Goal: Task Accomplishment & Management: Use online tool/utility

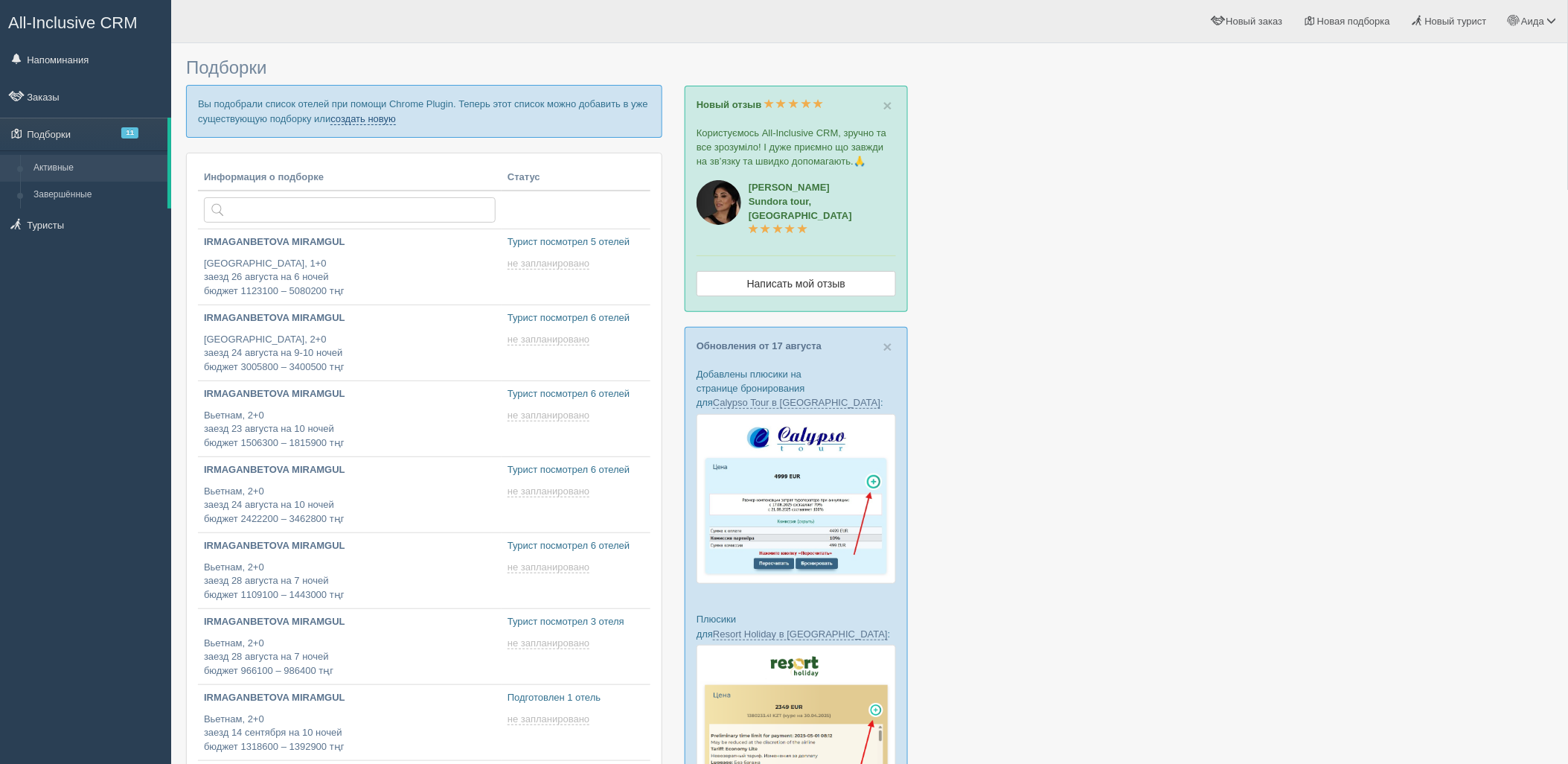
click at [361, 116] on link "создать новую" at bounding box center [363, 119] width 66 height 12
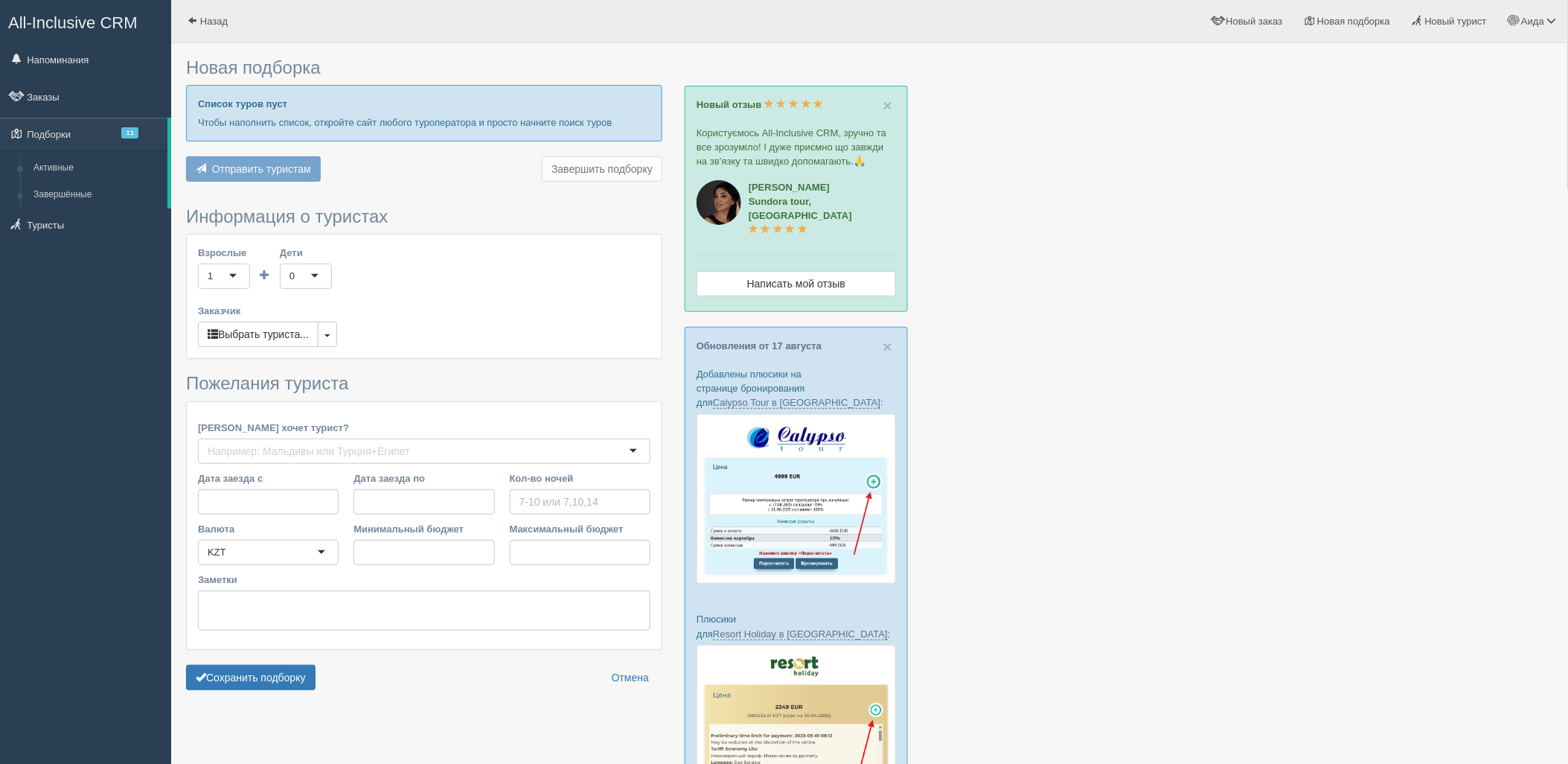
type input "6"
type input "716500"
type input "812300"
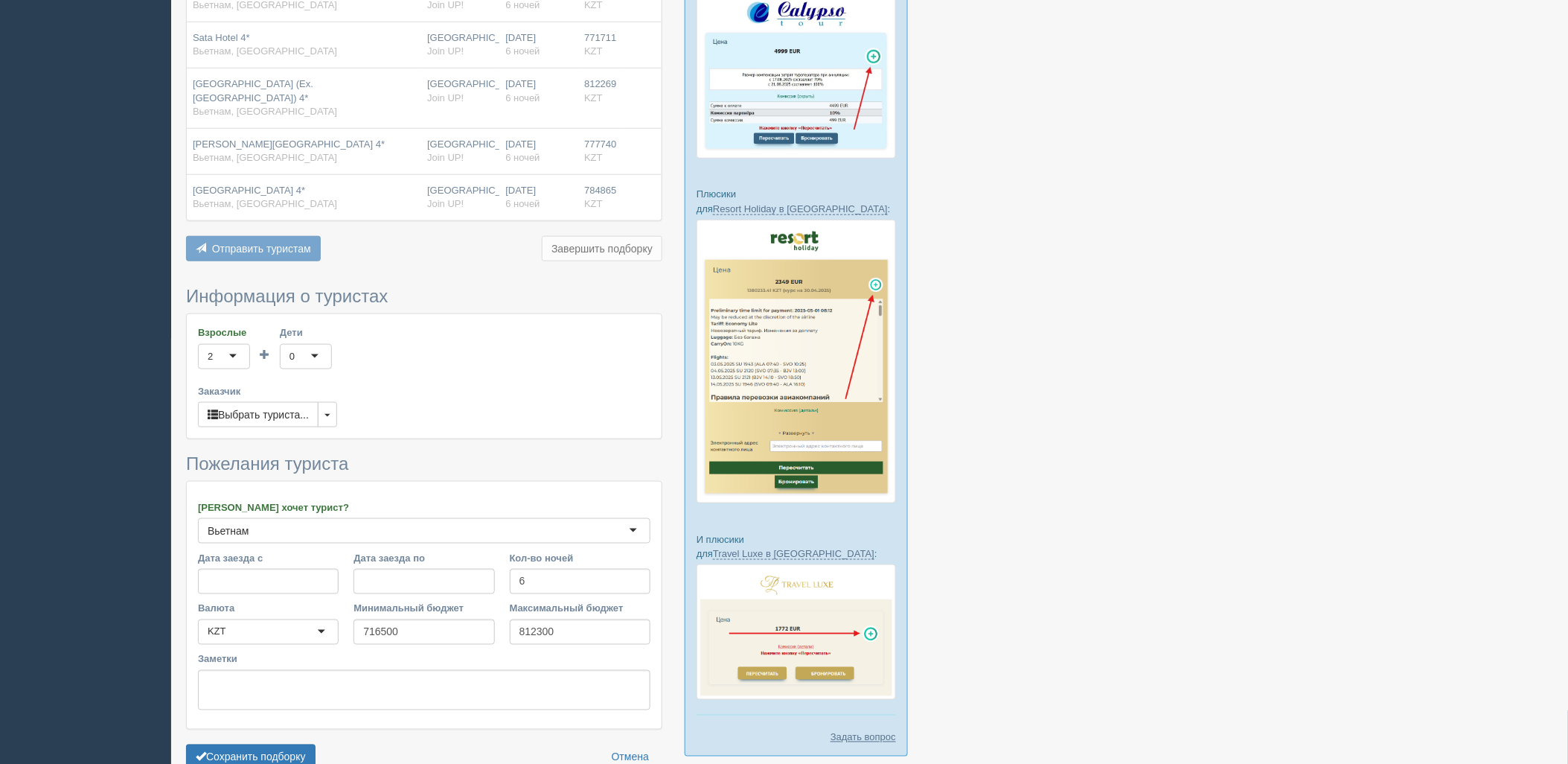
scroll to position [493, 0]
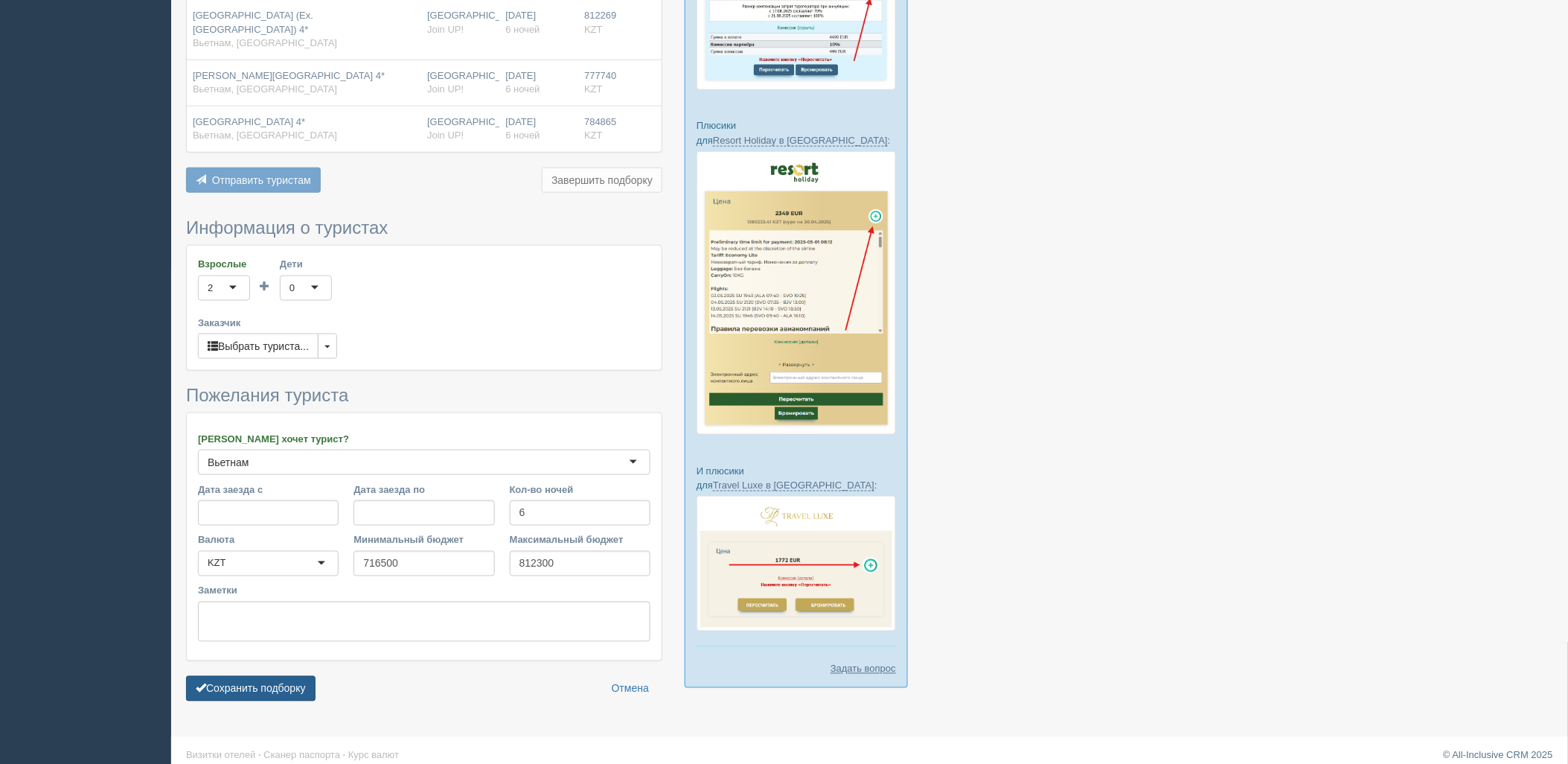
click at [279, 677] on button "Сохранить подборку" at bounding box center [251, 688] width 130 height 25
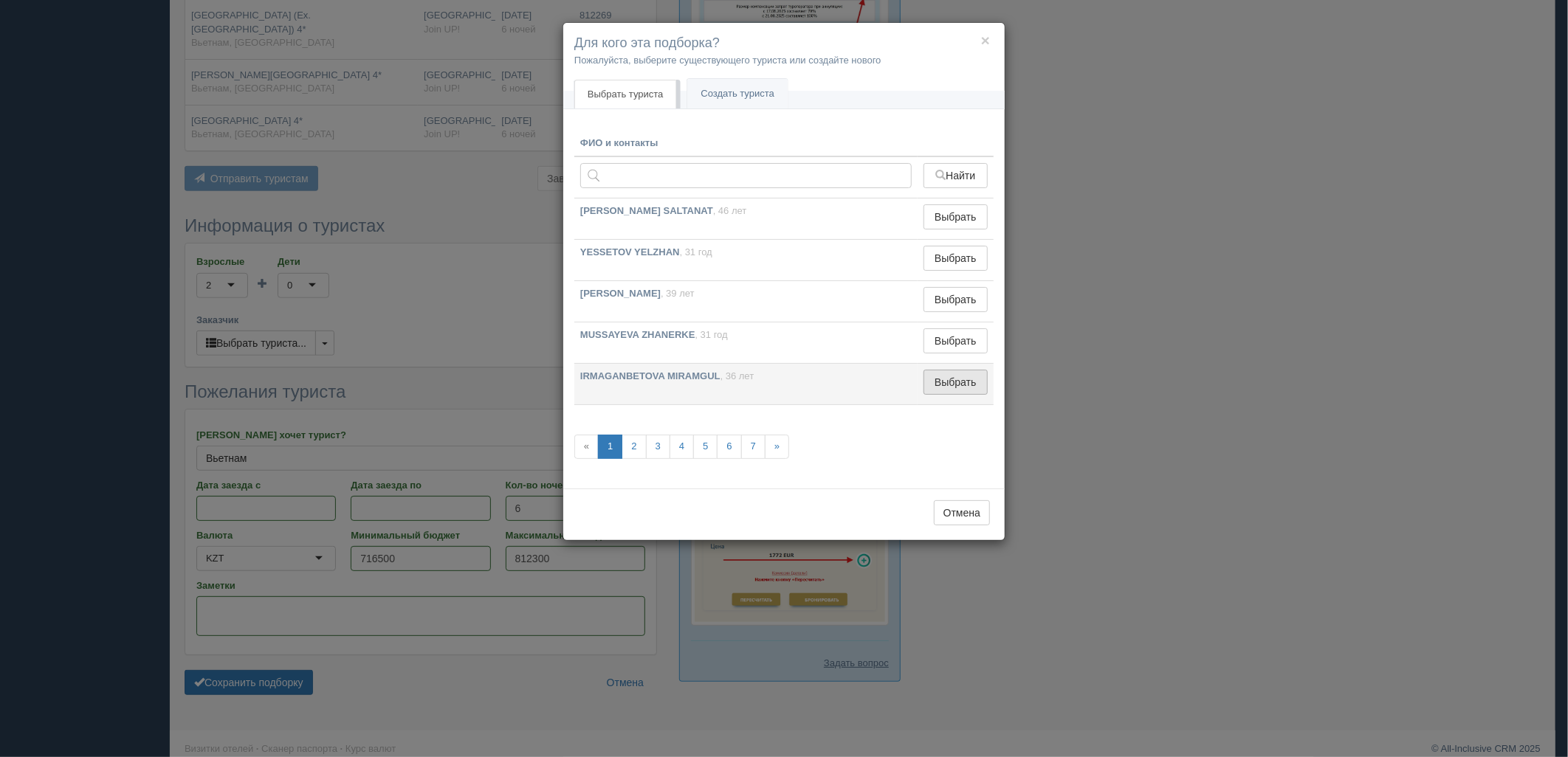
click at [971, 386] on button "Выбрать" at bounding box center [955, 382] width 64 height 25
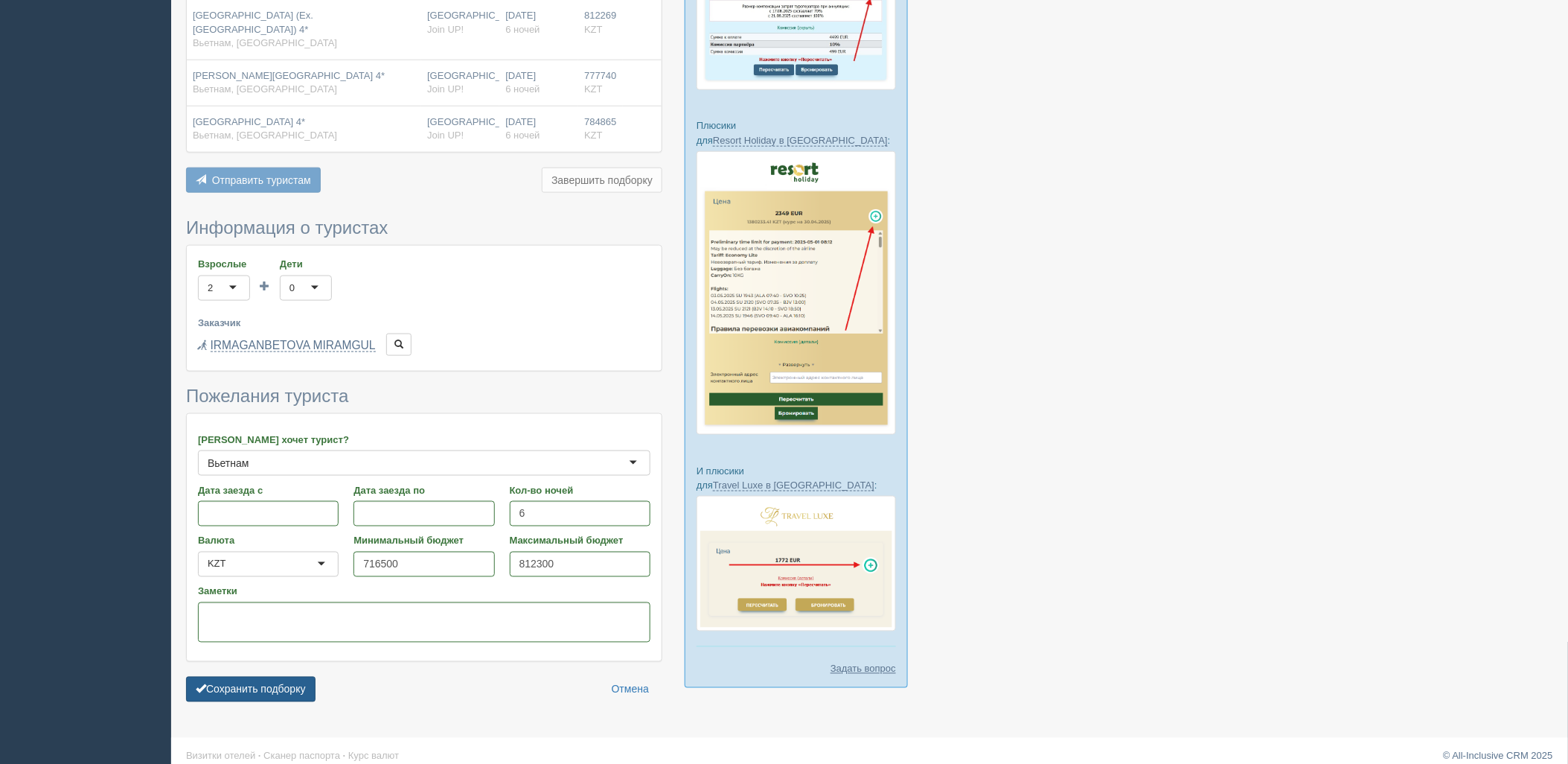
click at [258, 677] on button "Сохранить подборку" at bounding box center [251, 689] width 130 height 25
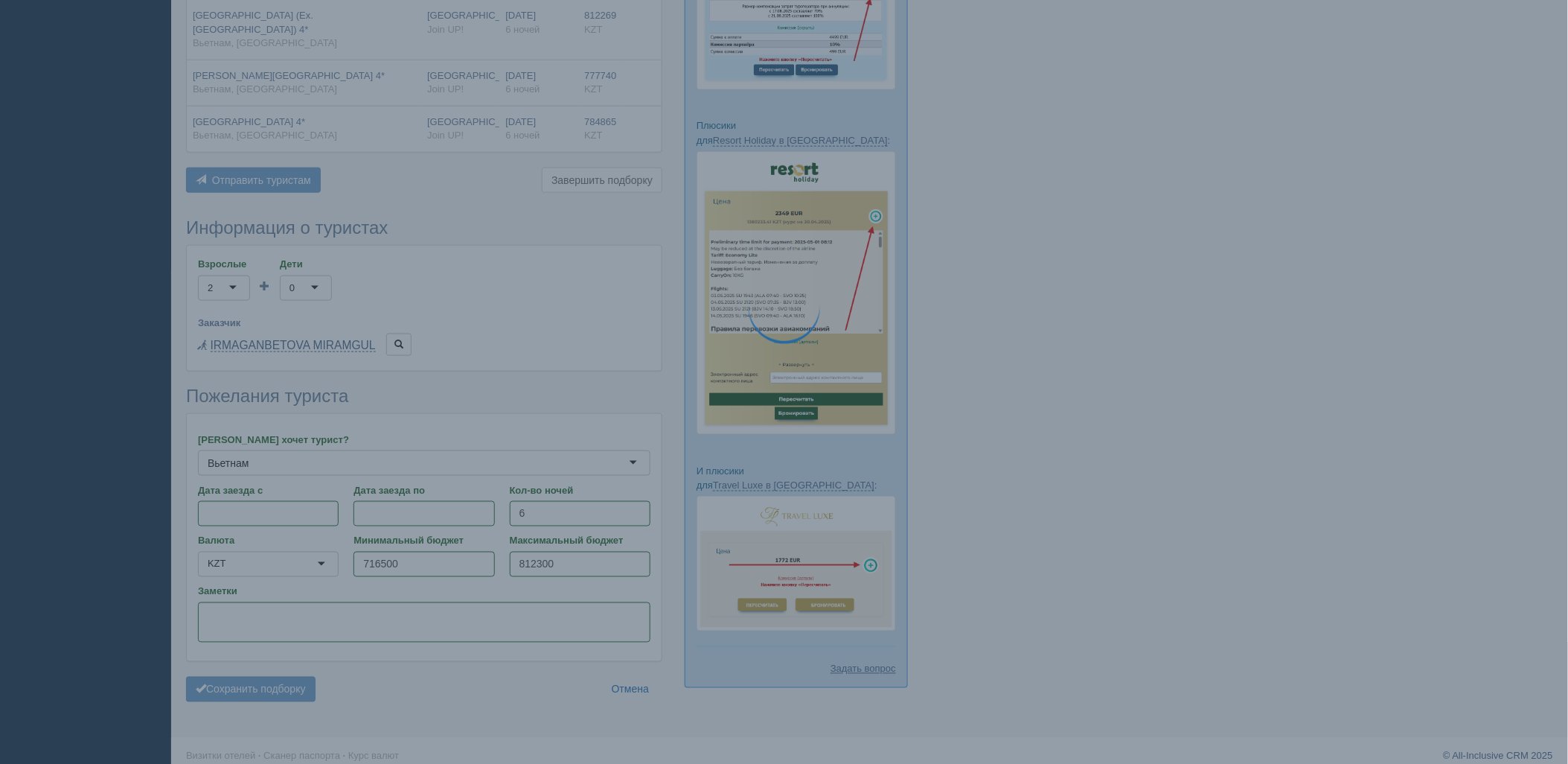
scroll to position [494, 0]
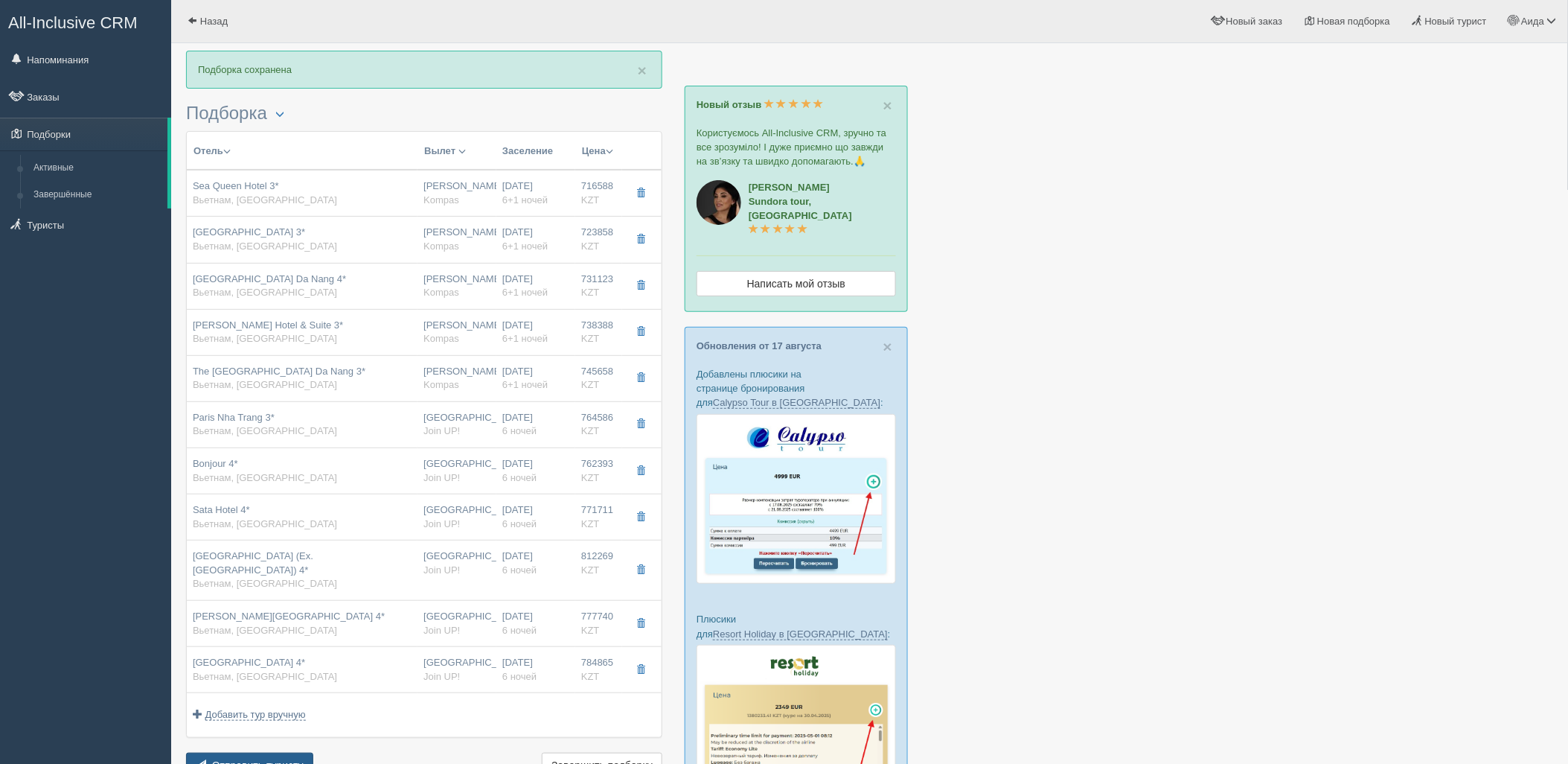
click at [297, 760] on span "Отправить туристу" at bounding box center [258, 766] width 92 height 12
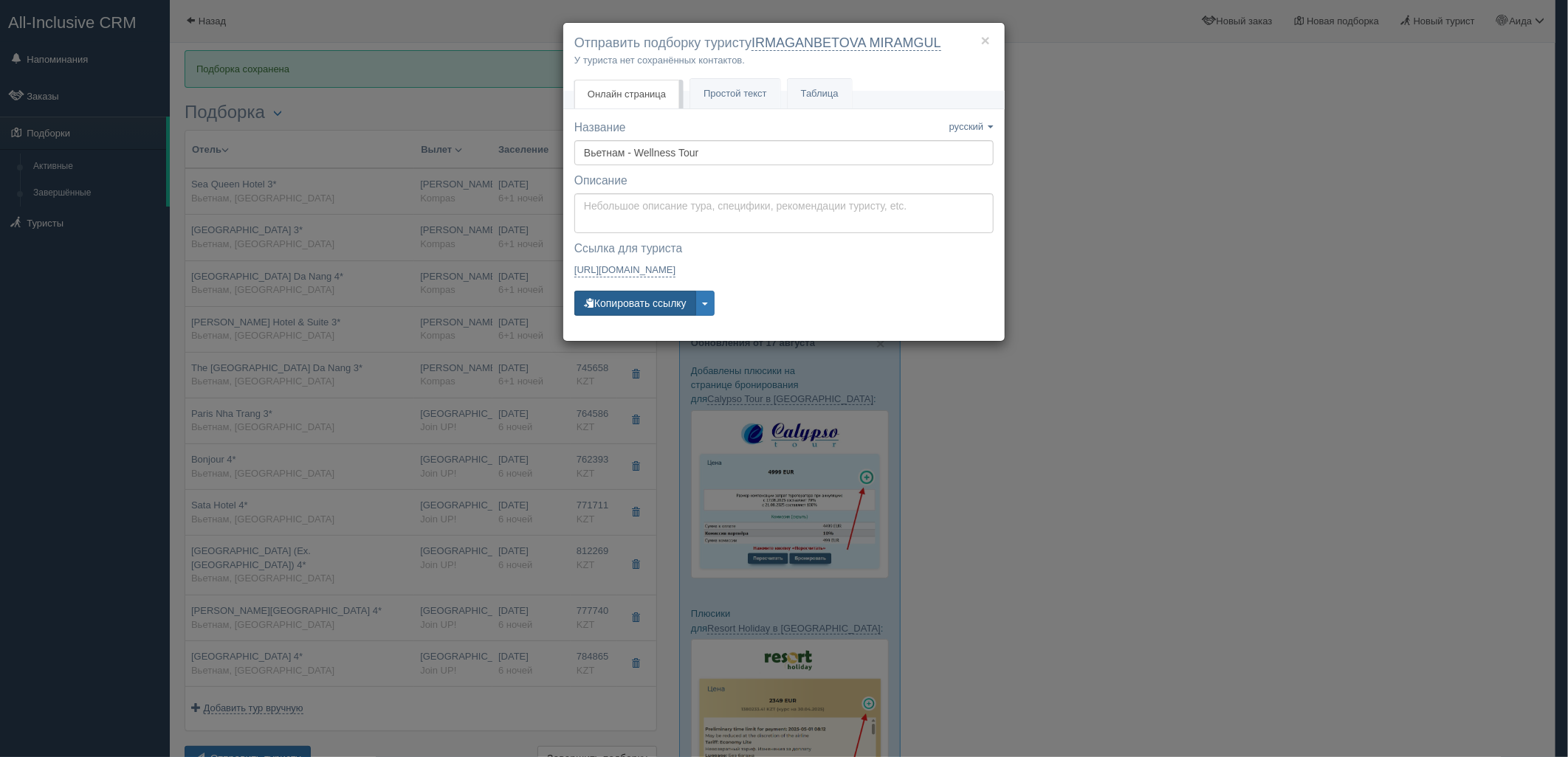
click at [659, 303] on button "Копировать ссылку" at bounding box center [635, 303] width 122 height 25
click at [1305, 326] on div "× Отправить подборку туристу IRMAGANBETOVA MIRAMGUL У туриста нет сохранённых к…" at bounding box center [784, 378] width 1568 height 757
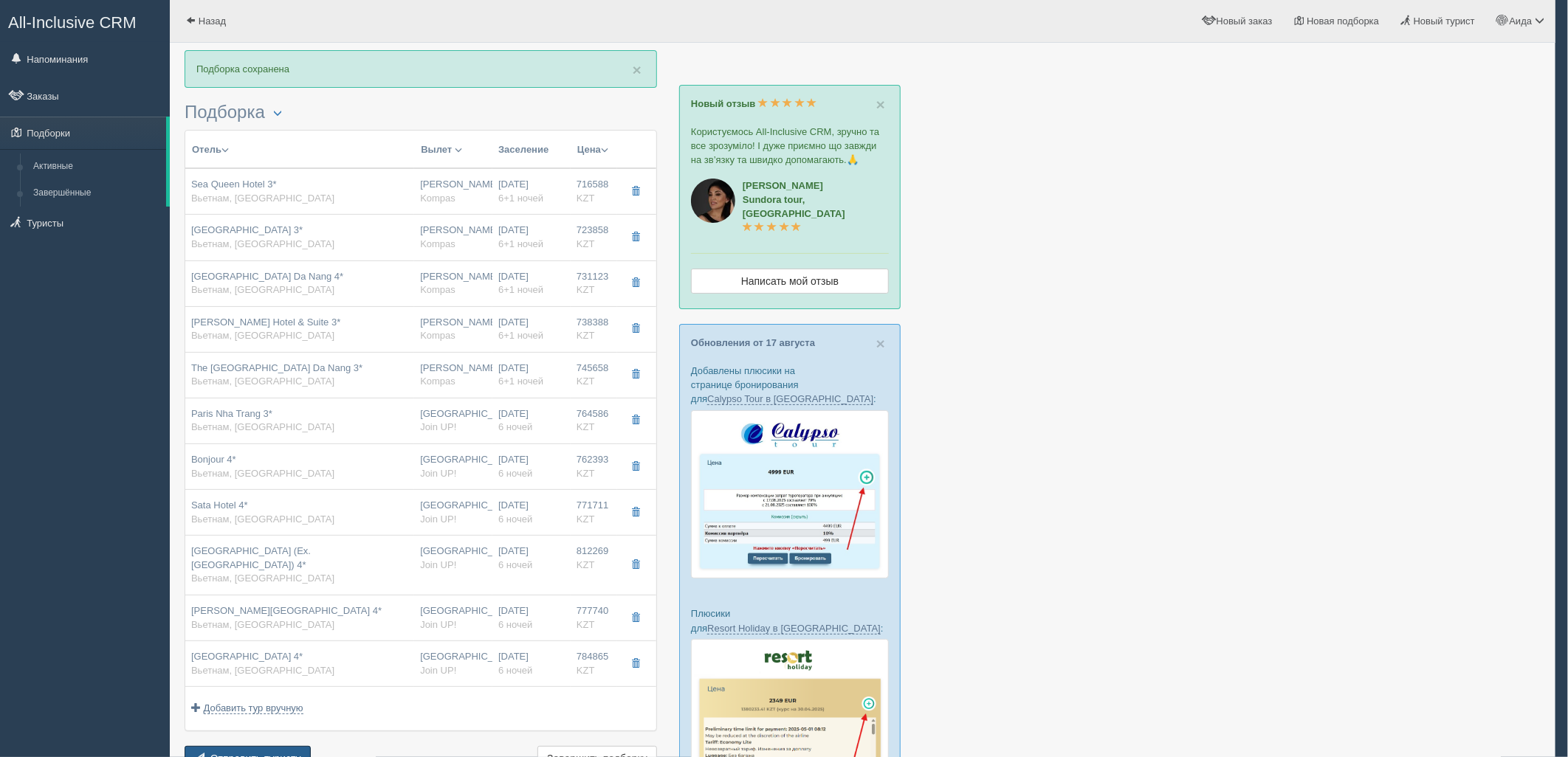
scroll to position [1, 0]
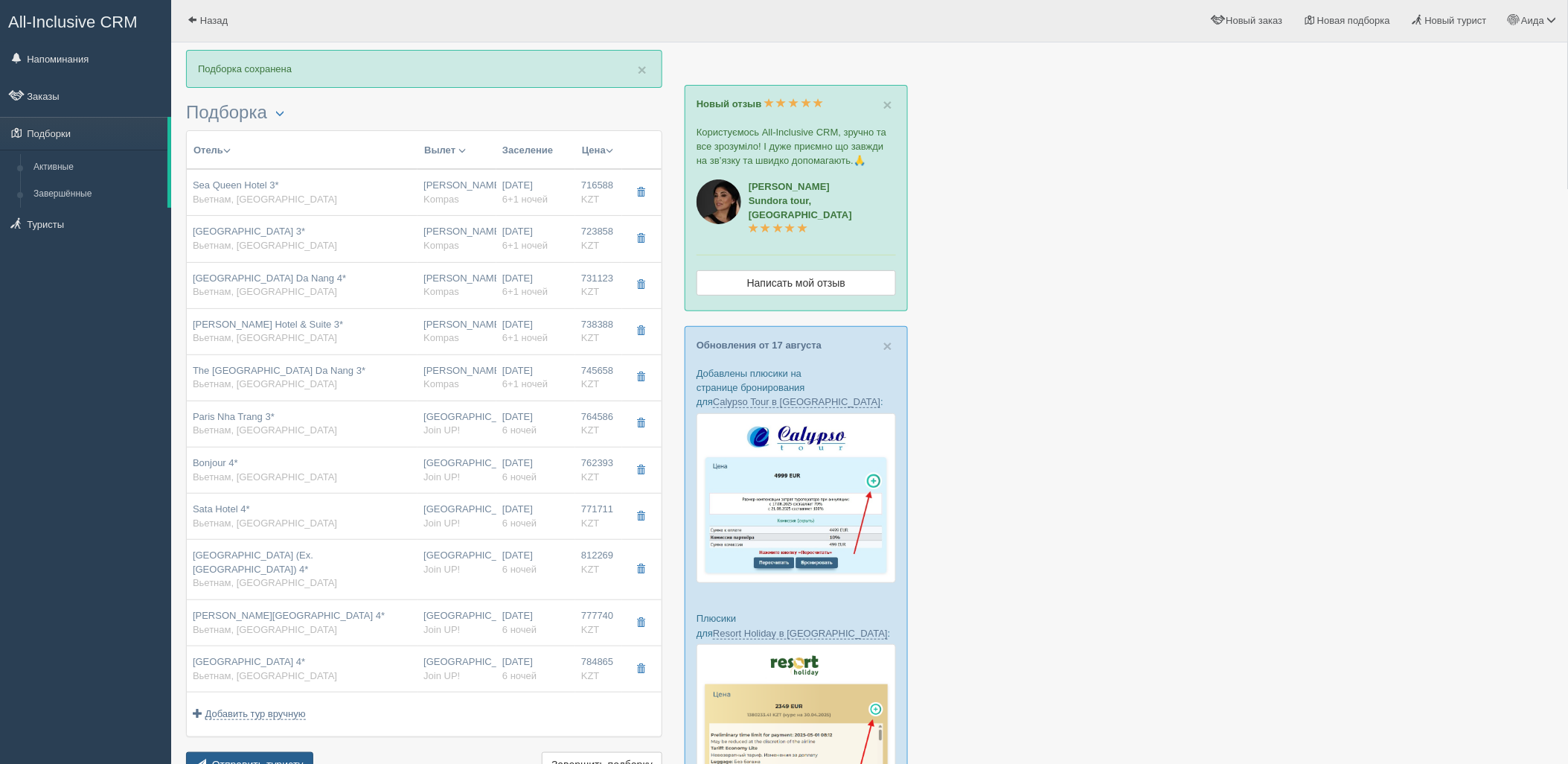
click at [239, 759] on span "Отправить туристу" at bounding box center [258, 765] width 92 height 12
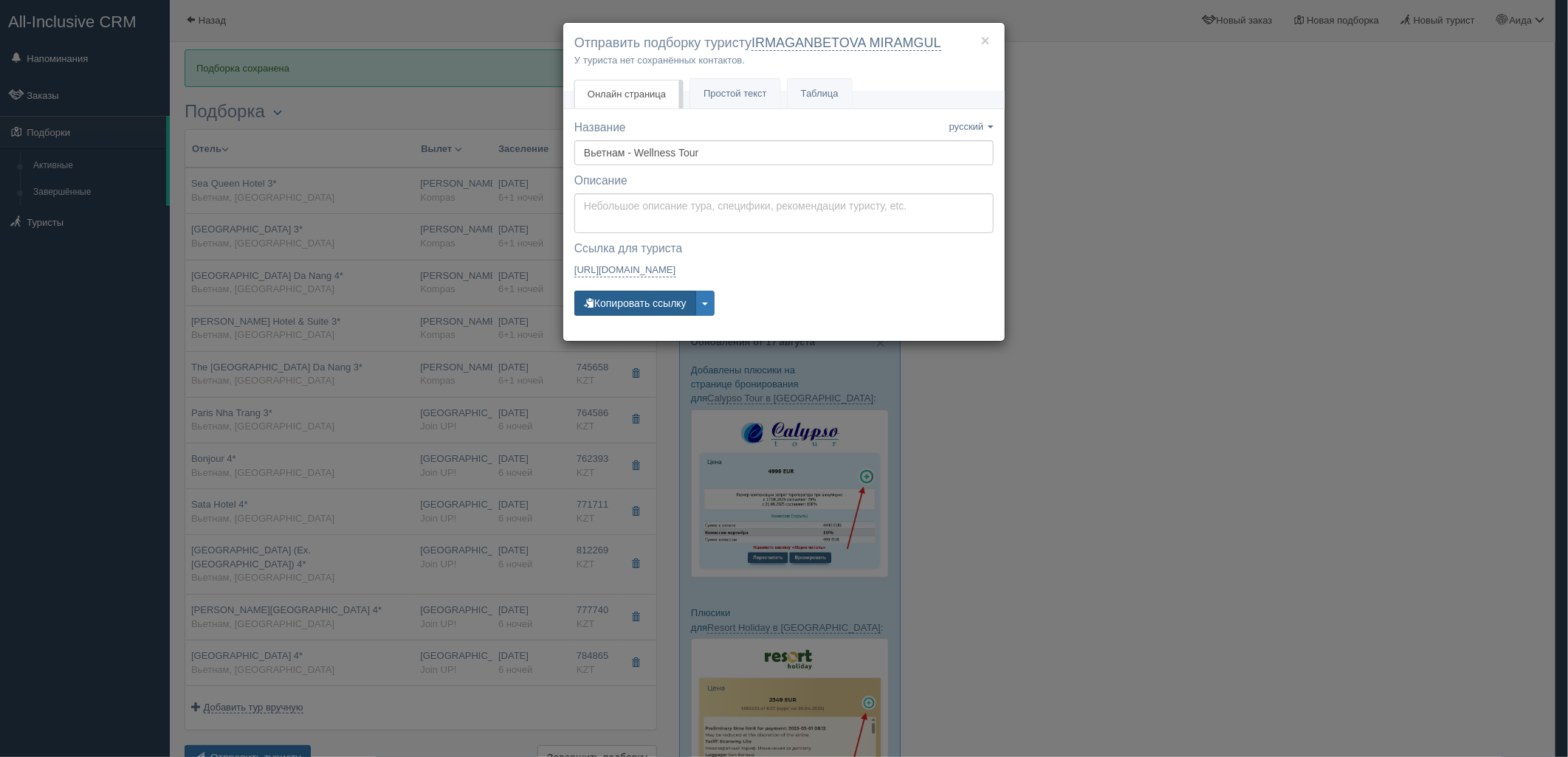
click at [629, 312] on button "Копировать ссылку" at bounding box center [635, 303] width 122 height 25
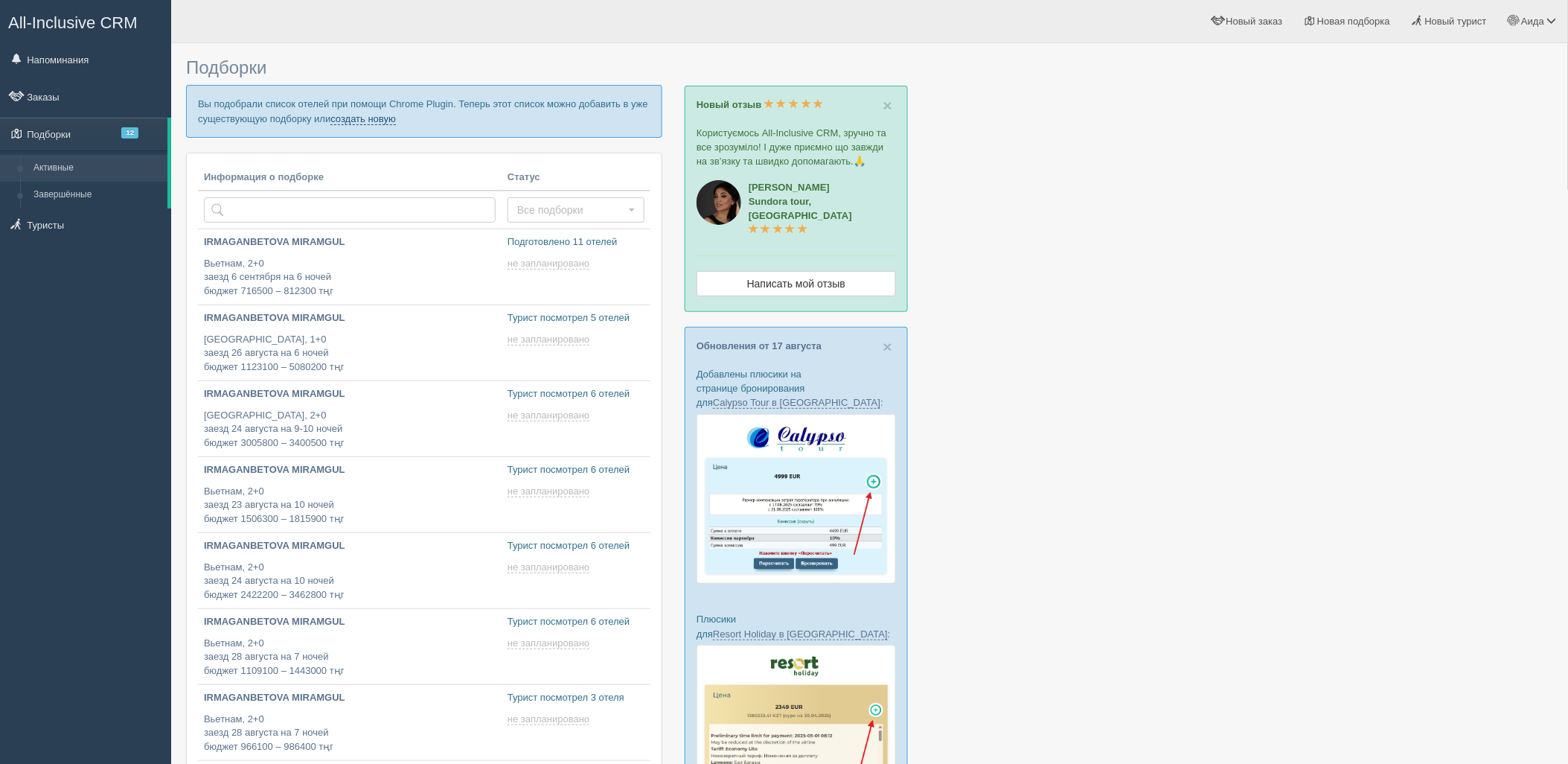
click at [370, 123] on link "создать новую" at bounding box center [363, 119] width 66 height 12
type input "[DATE] 14:40"
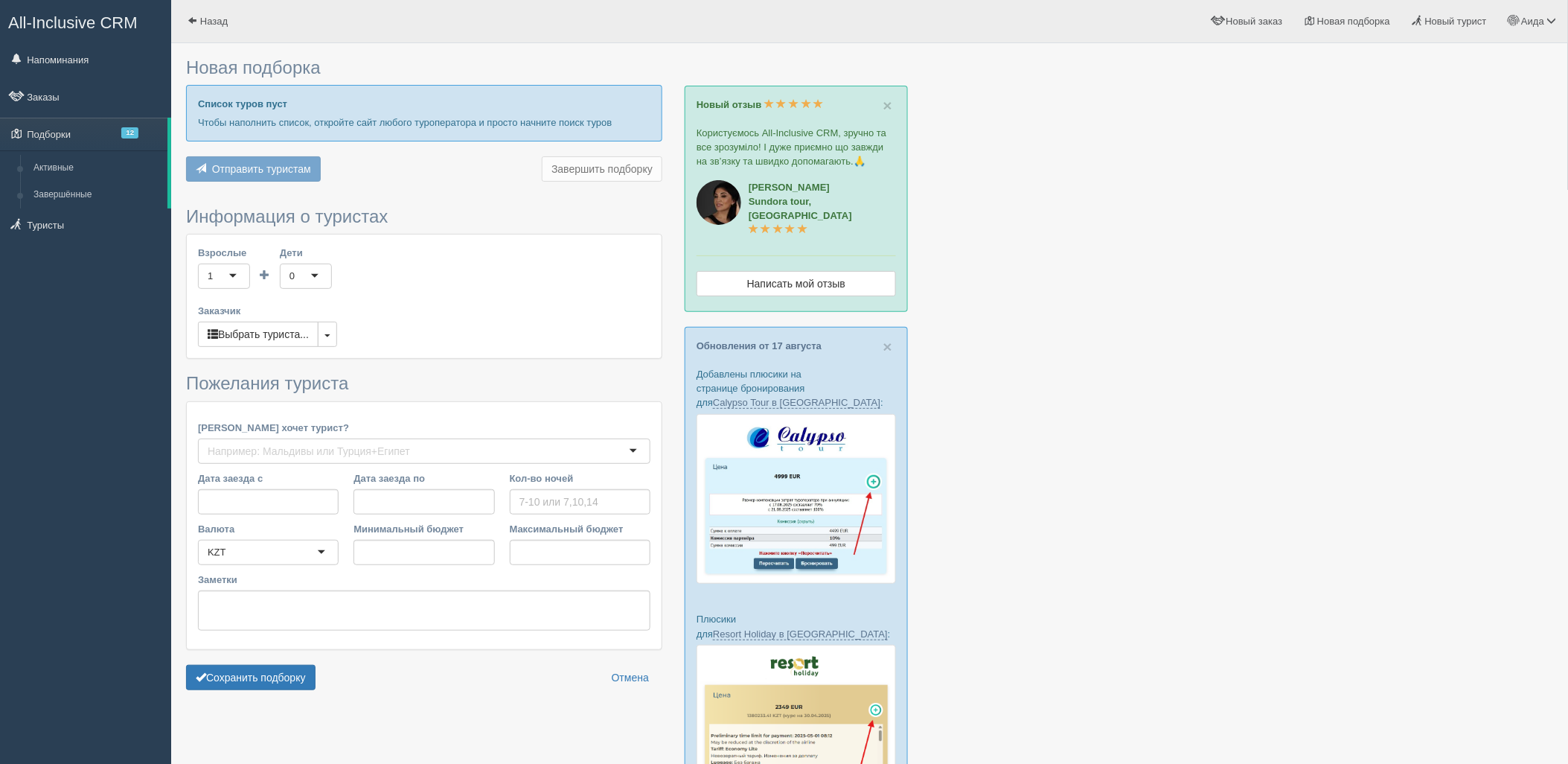
type input "7"
type input "712000"
type input "1059600"
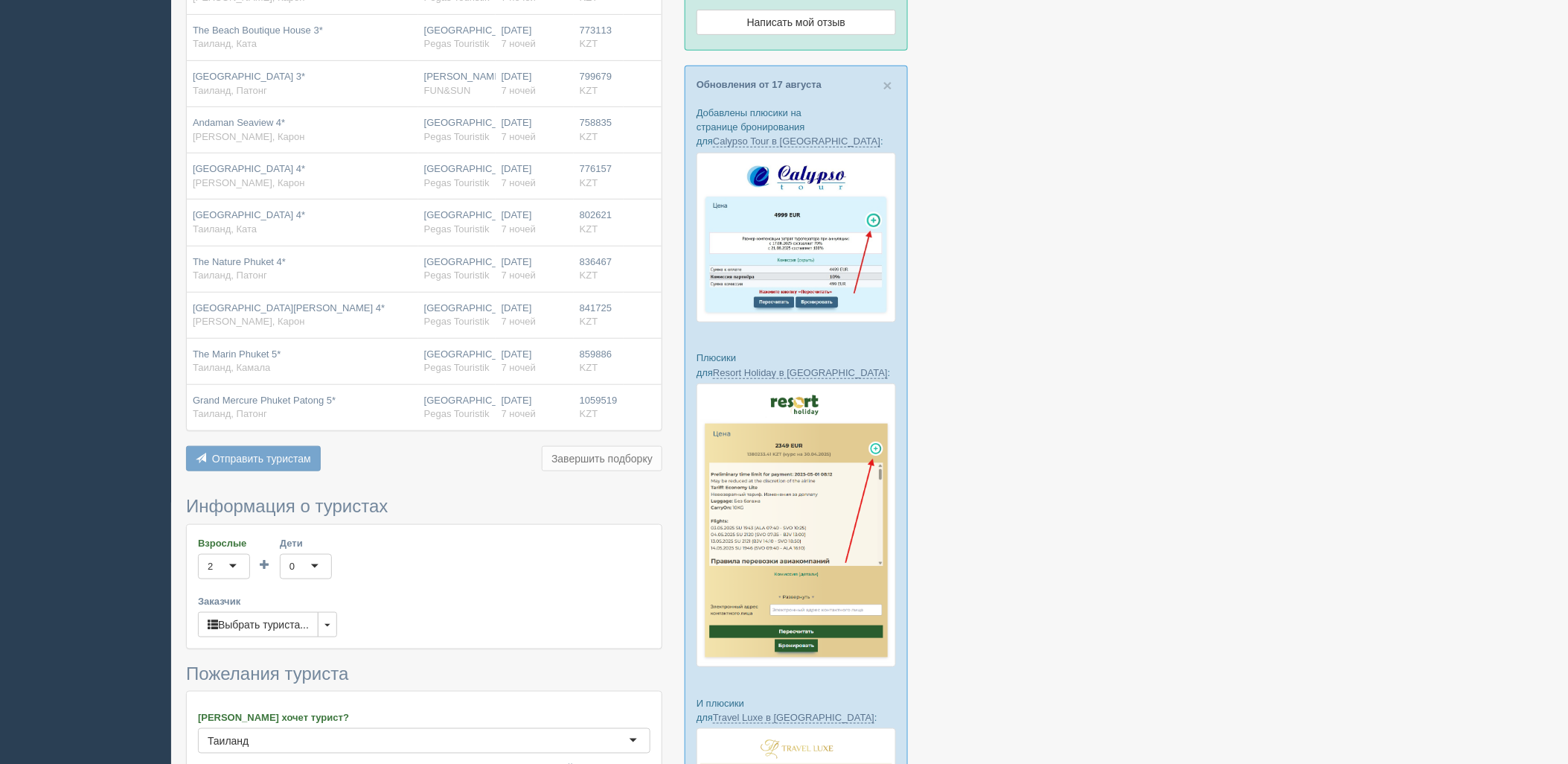
scroll to position [540, 0]
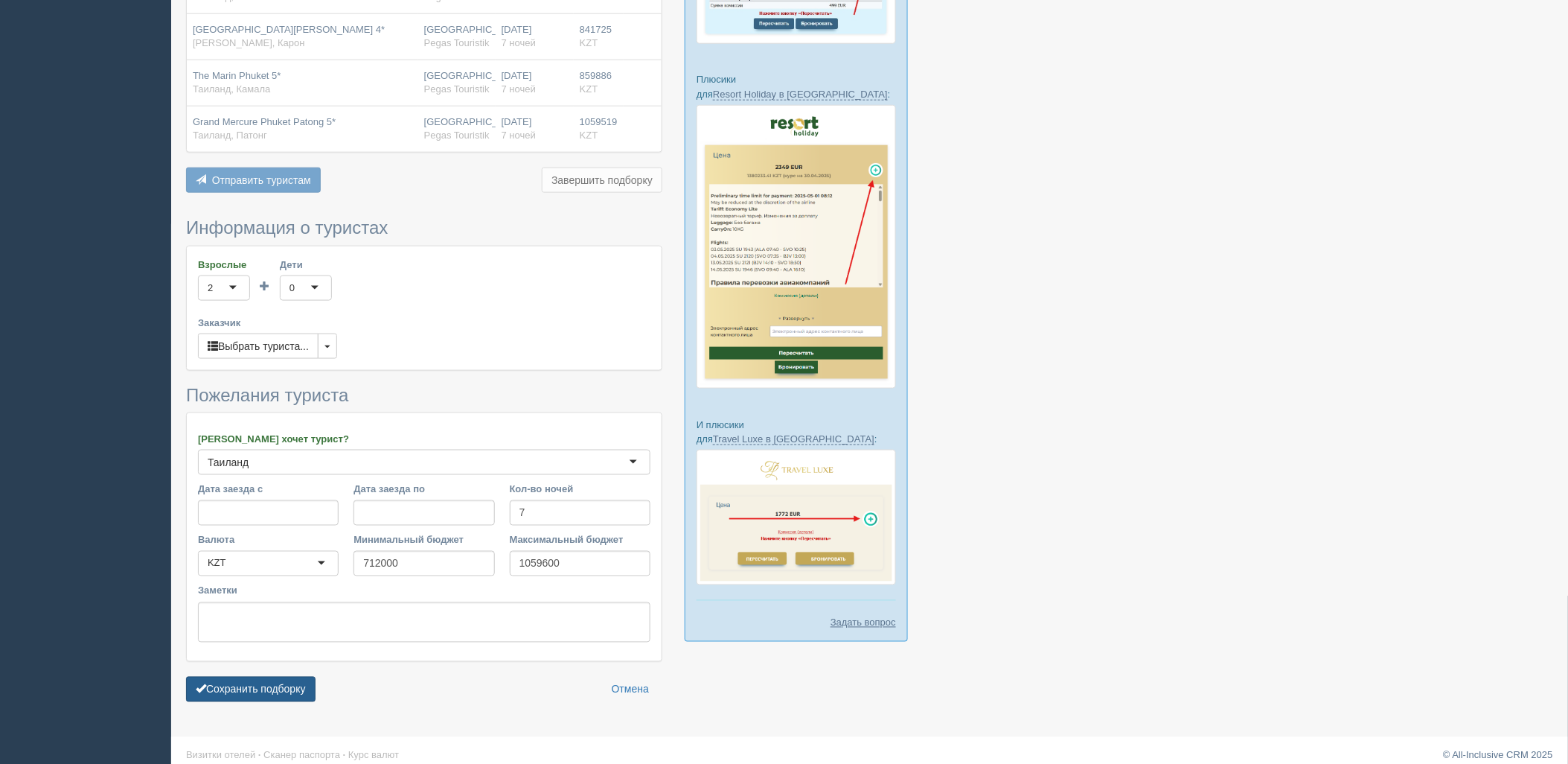
click at [268, 677] on button "Сохранить подборку" at bounding box center [251, 689] width 130 height 25
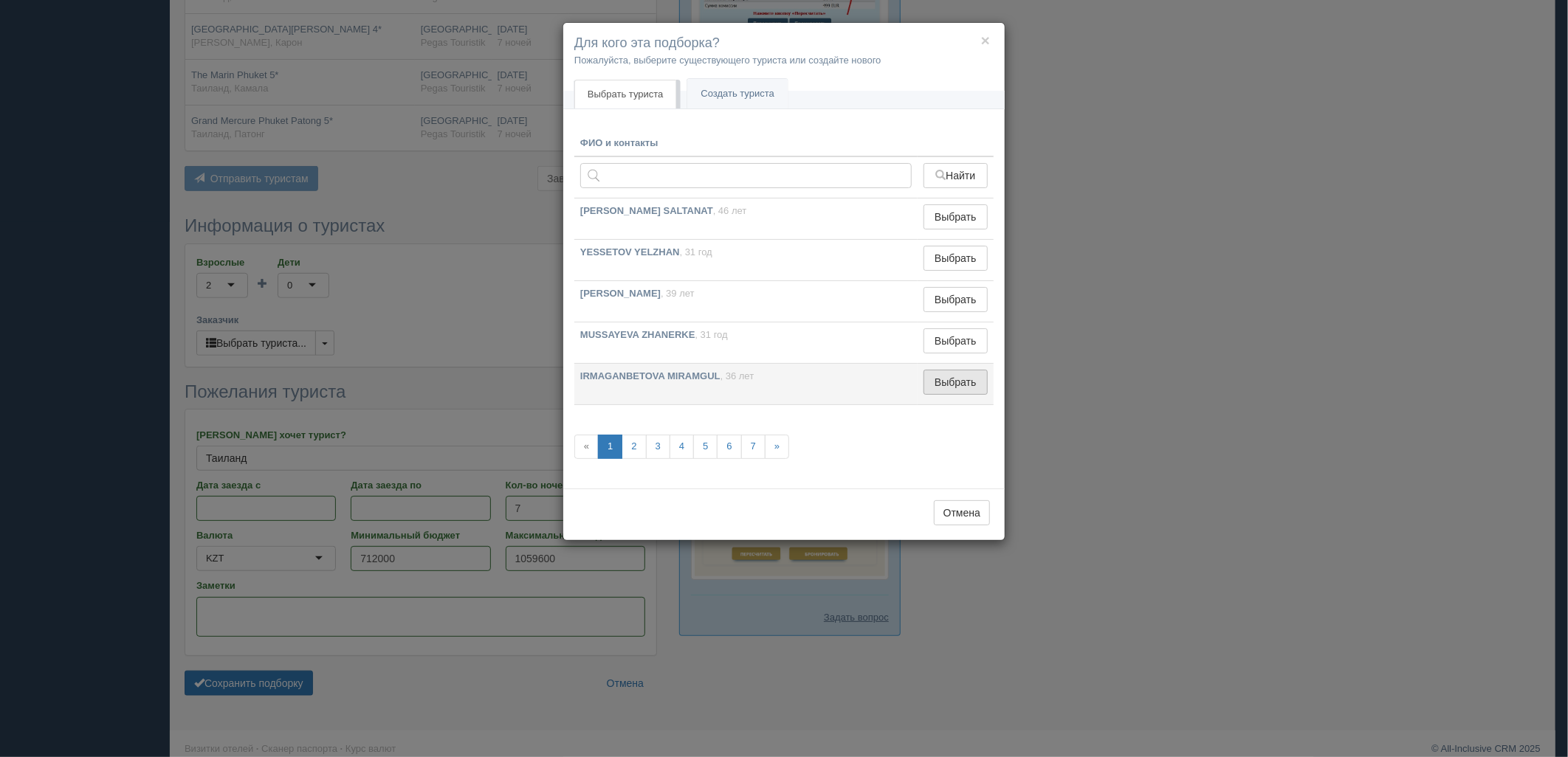
click at [958, 396] on td "Выбрать Выбран" at bounding box center [955, 385] width 76 height 42
click at [953, 389] on button "Выбрать" at bounding box center [955, 382] width 64 height 25
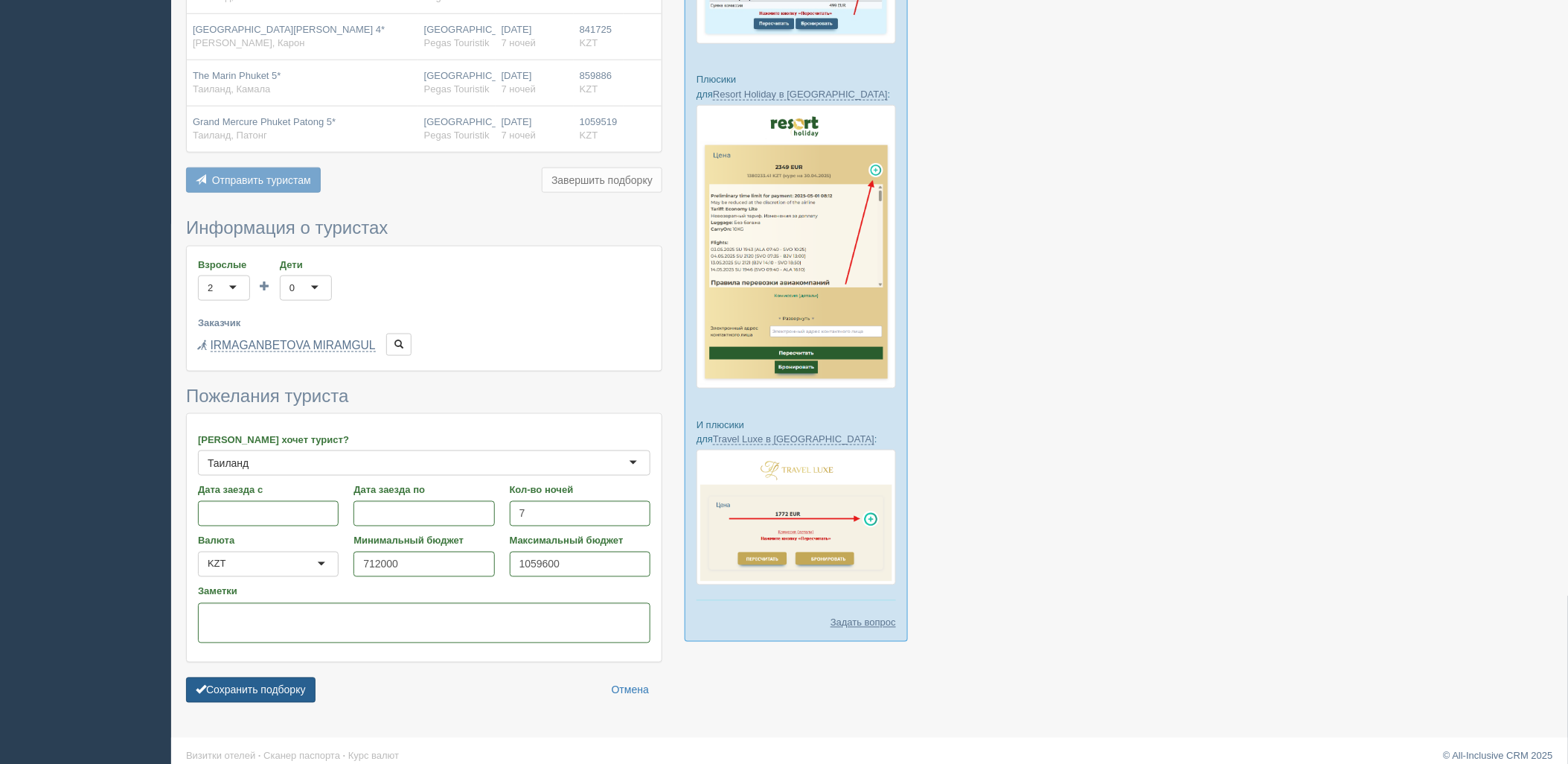
click at [288, 677] on button "Сохранить подборку" at bounding box center [251, 689] width 130 height 25
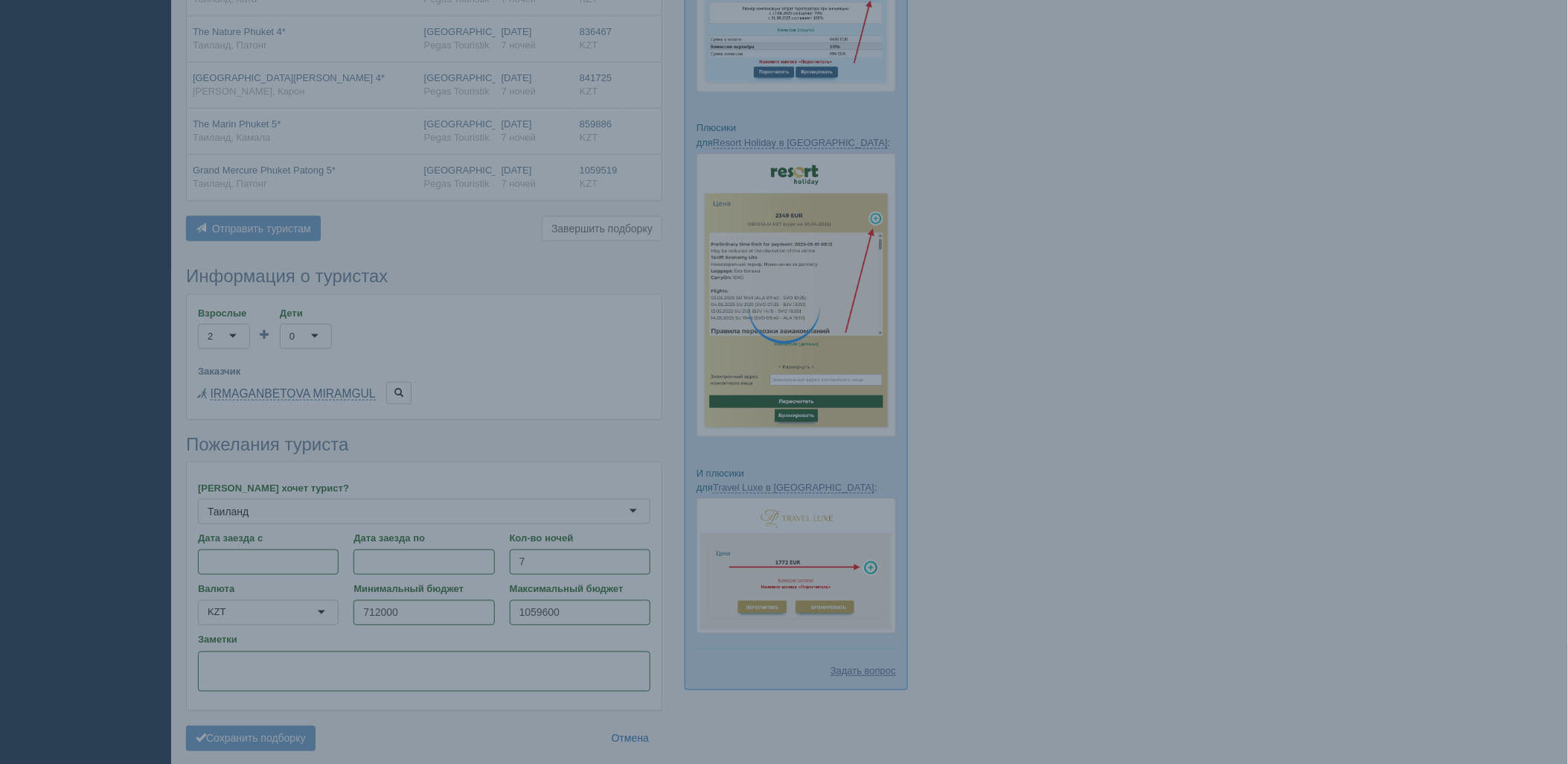
scroll to position [457, 0]
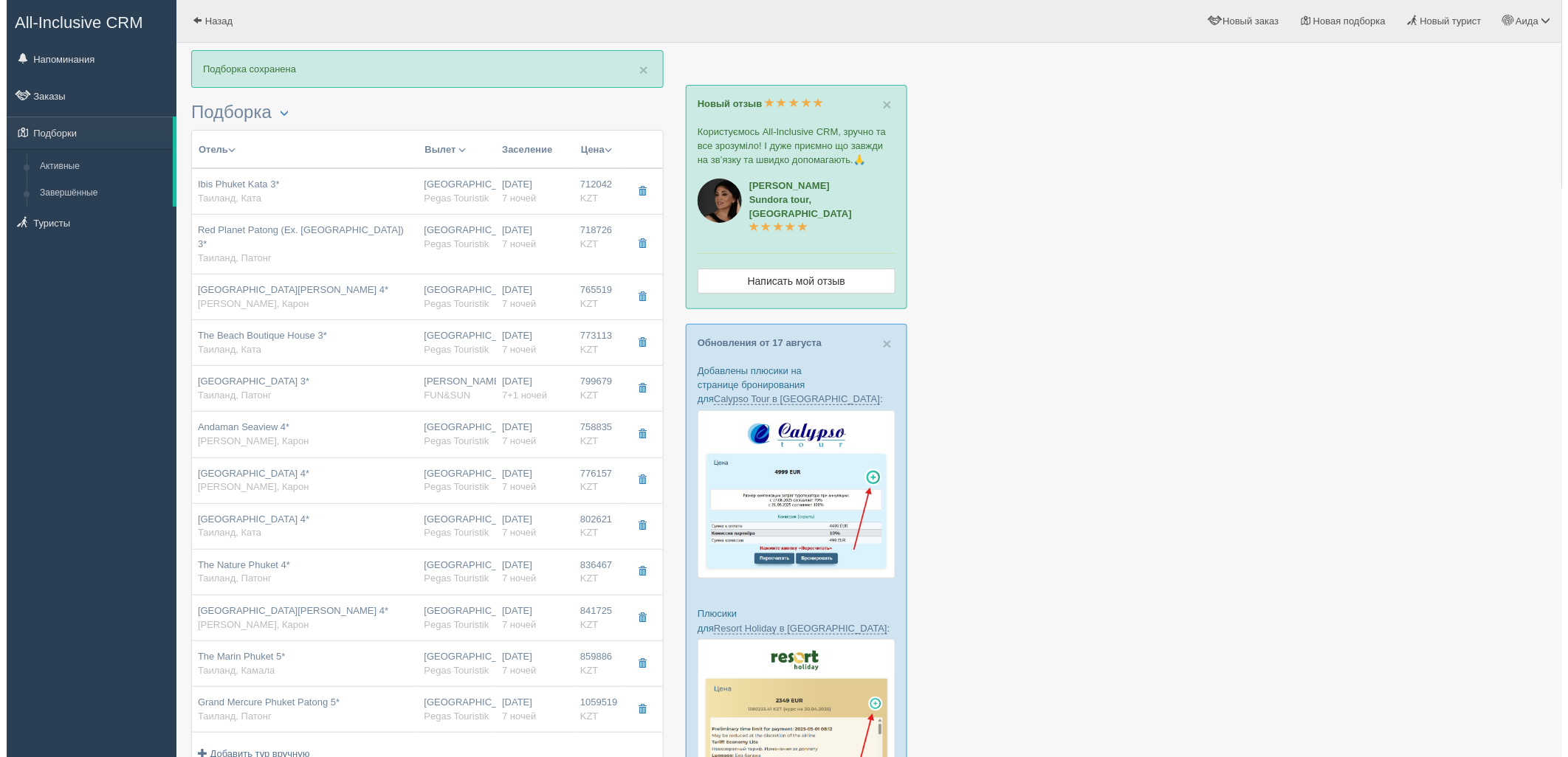
scroll to position [165, 0]
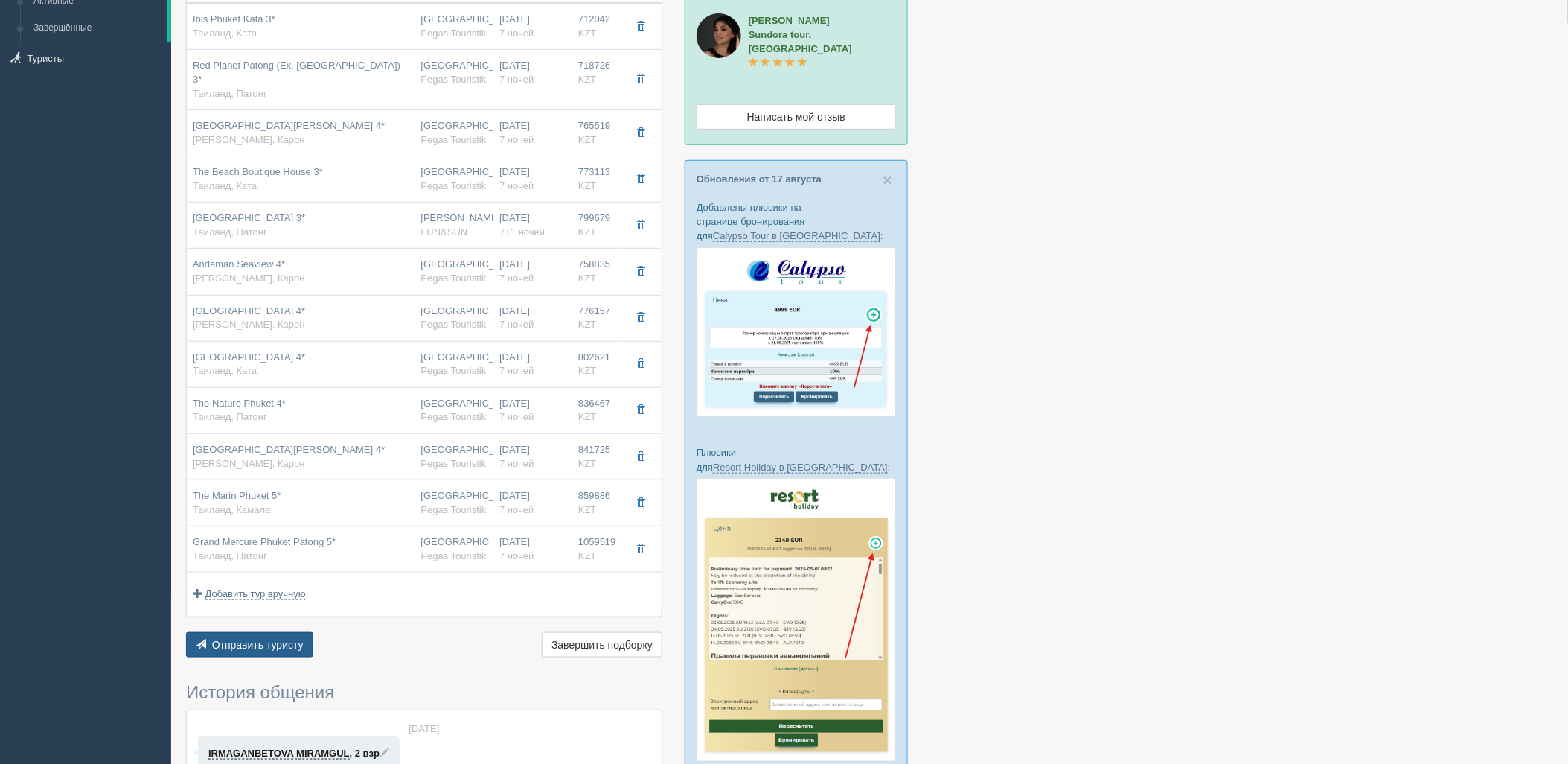
click at [268, 632] on button "Отправить туристу Отправить" at bounding box center [249, 644] width 127 height 25
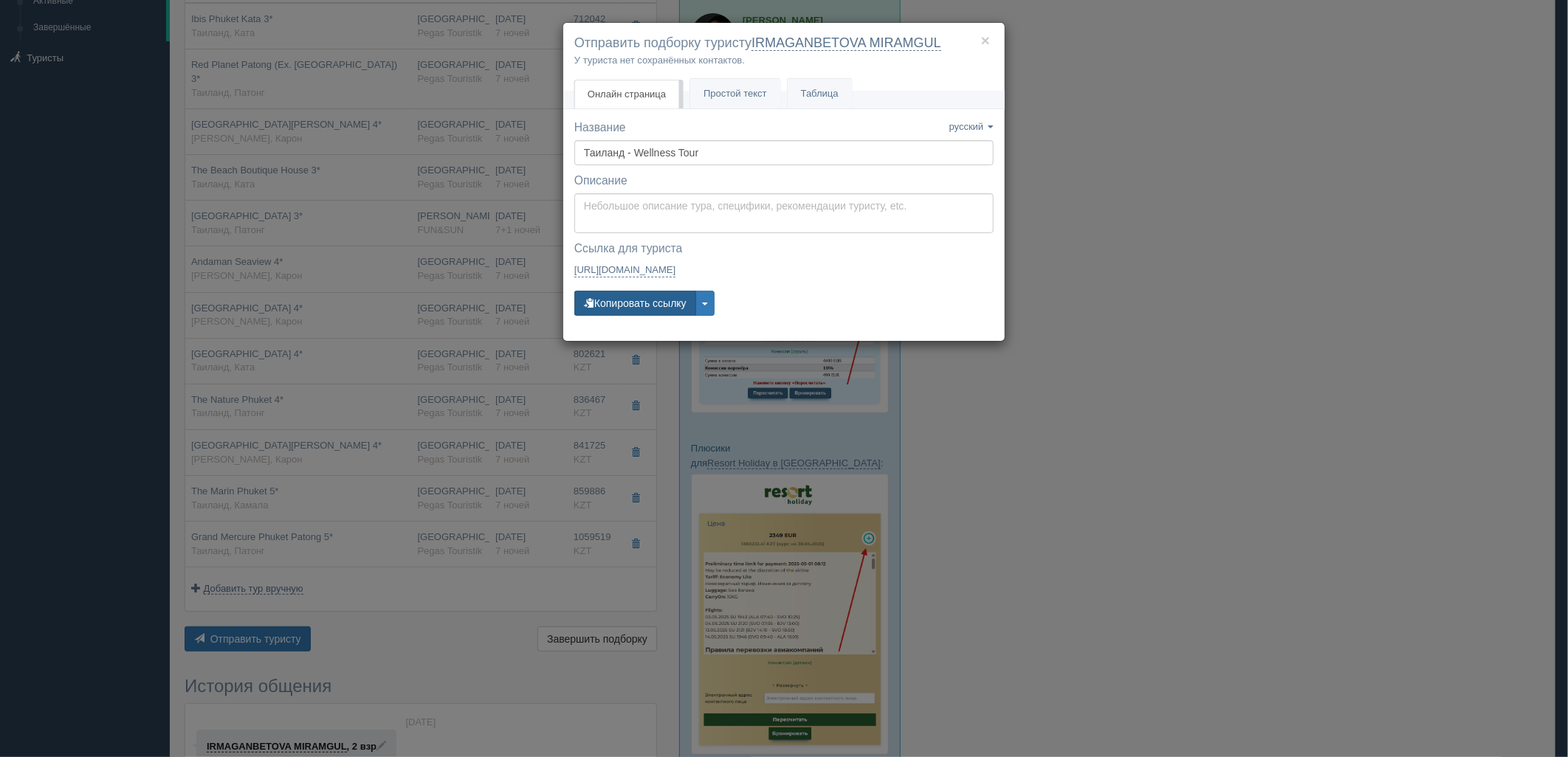
click at [659, 306] on button "Копировать ссылку" at bounding box center [635, 303] width 122 height 25
drag, startPoint x: 1360, startPoint y: 86, endPoint x: 1324, endPoint y: 2, distance: 91.4
click at [1356, 74] on div "× Отправить подборку туристу IRMAGANBETOVA MIRAMGUL У туриста нет сохранённых к…" at bounding box center [784, 378] width 1568 height 757
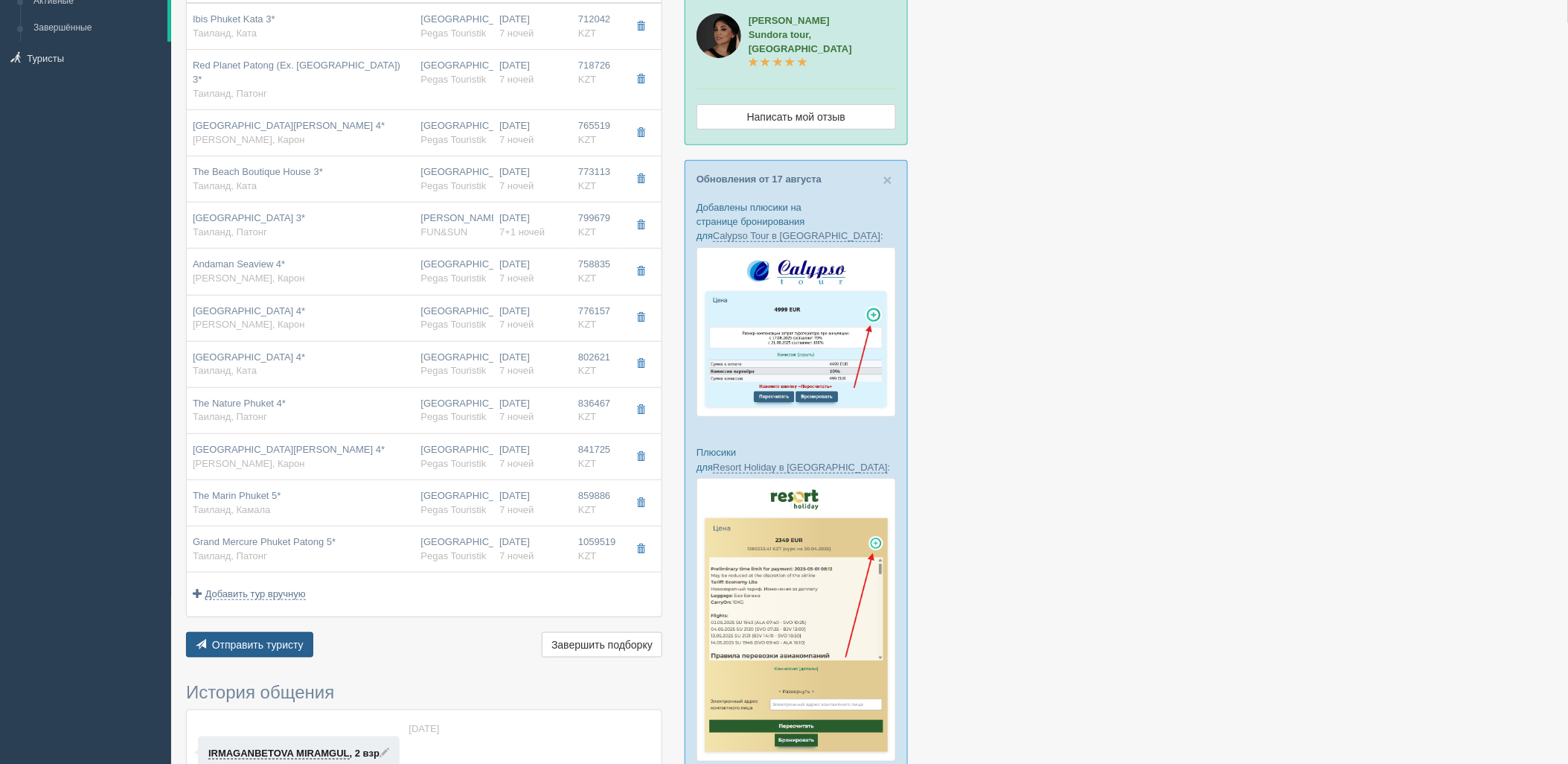
click at [279, 639] on span "Отправить туристу" at bounding box center [258, 645] width 92 height 12
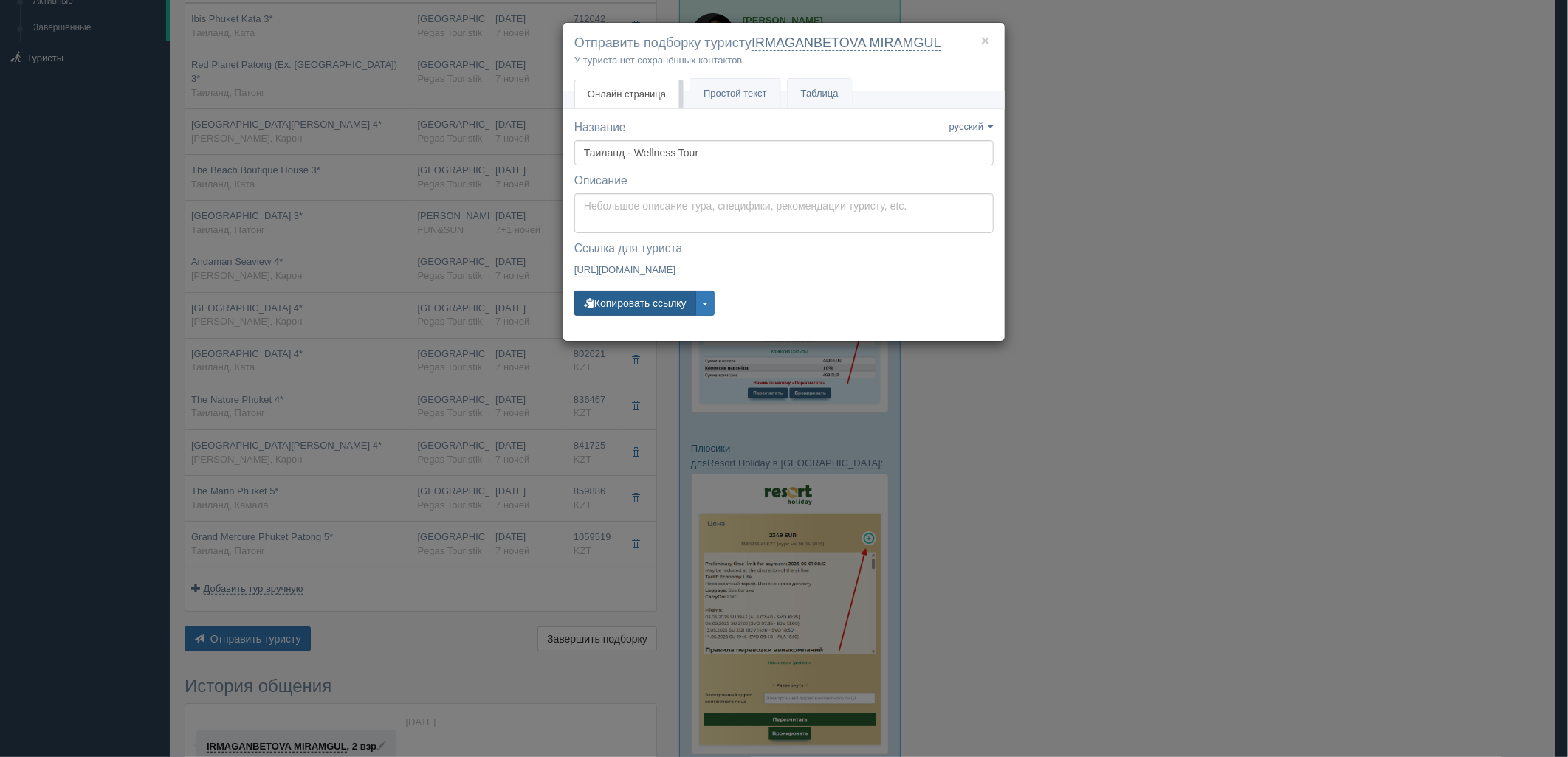
click at [623, 303] on button "Копировать ссылку" at bounding box center [635, 303] width 122 height 25
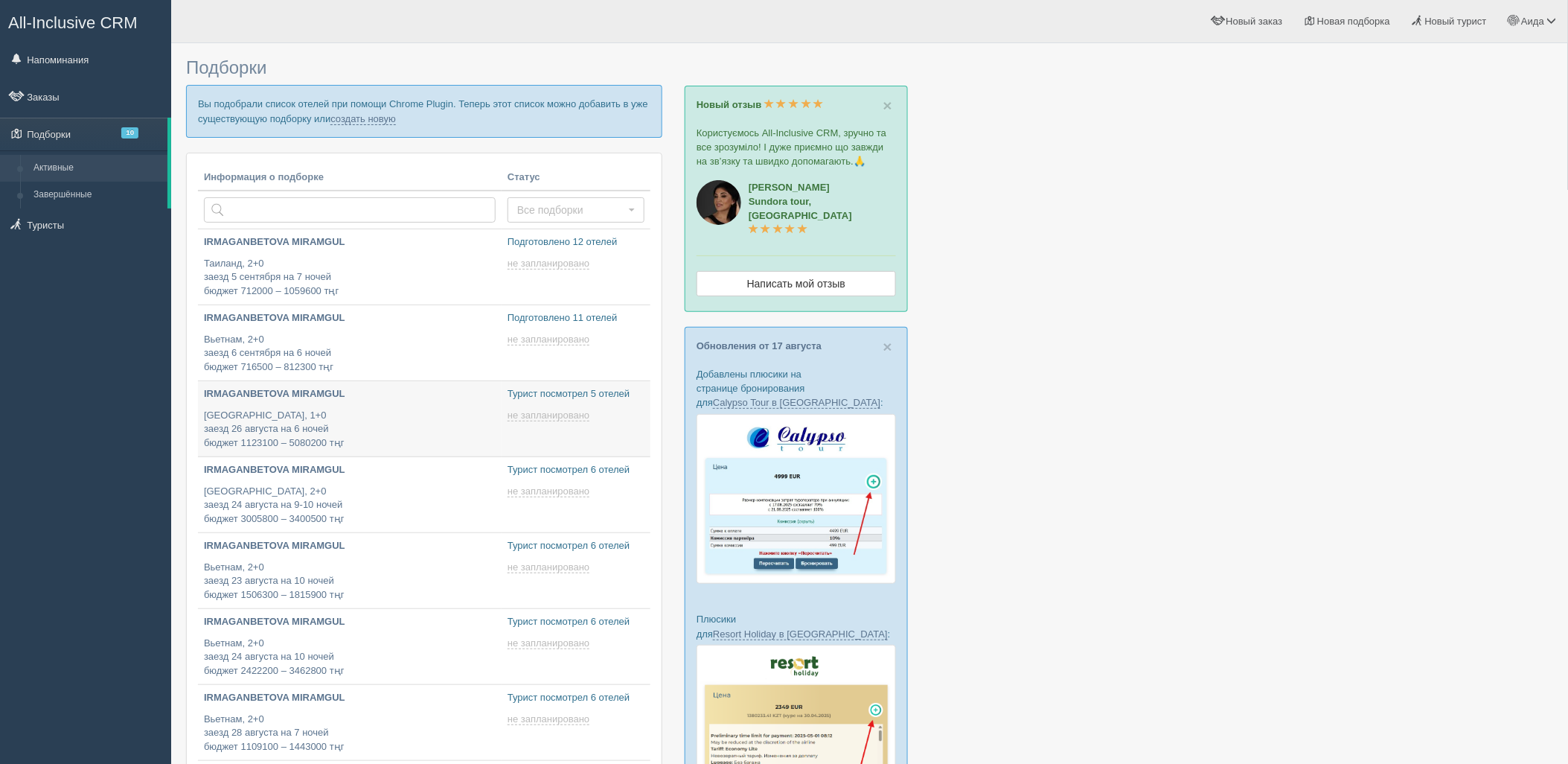
type input "[DATE] 13:15"
type input "2025-08-23 14:40"
click at [358, 115] on link "создать новую" at bounding box center [363, 119] width 66 height 12
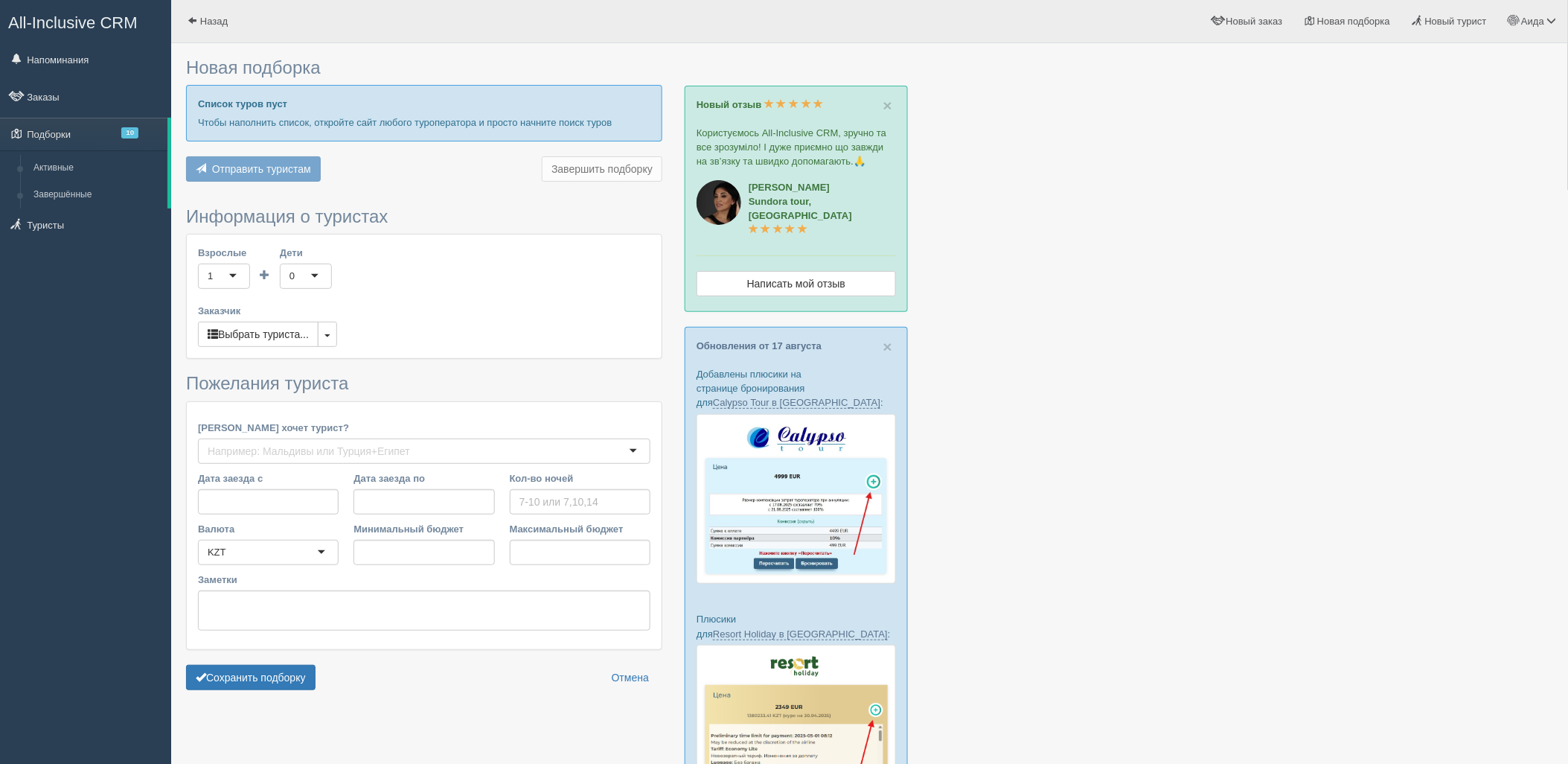
type input "7"
type input "571200"
type input "720300"
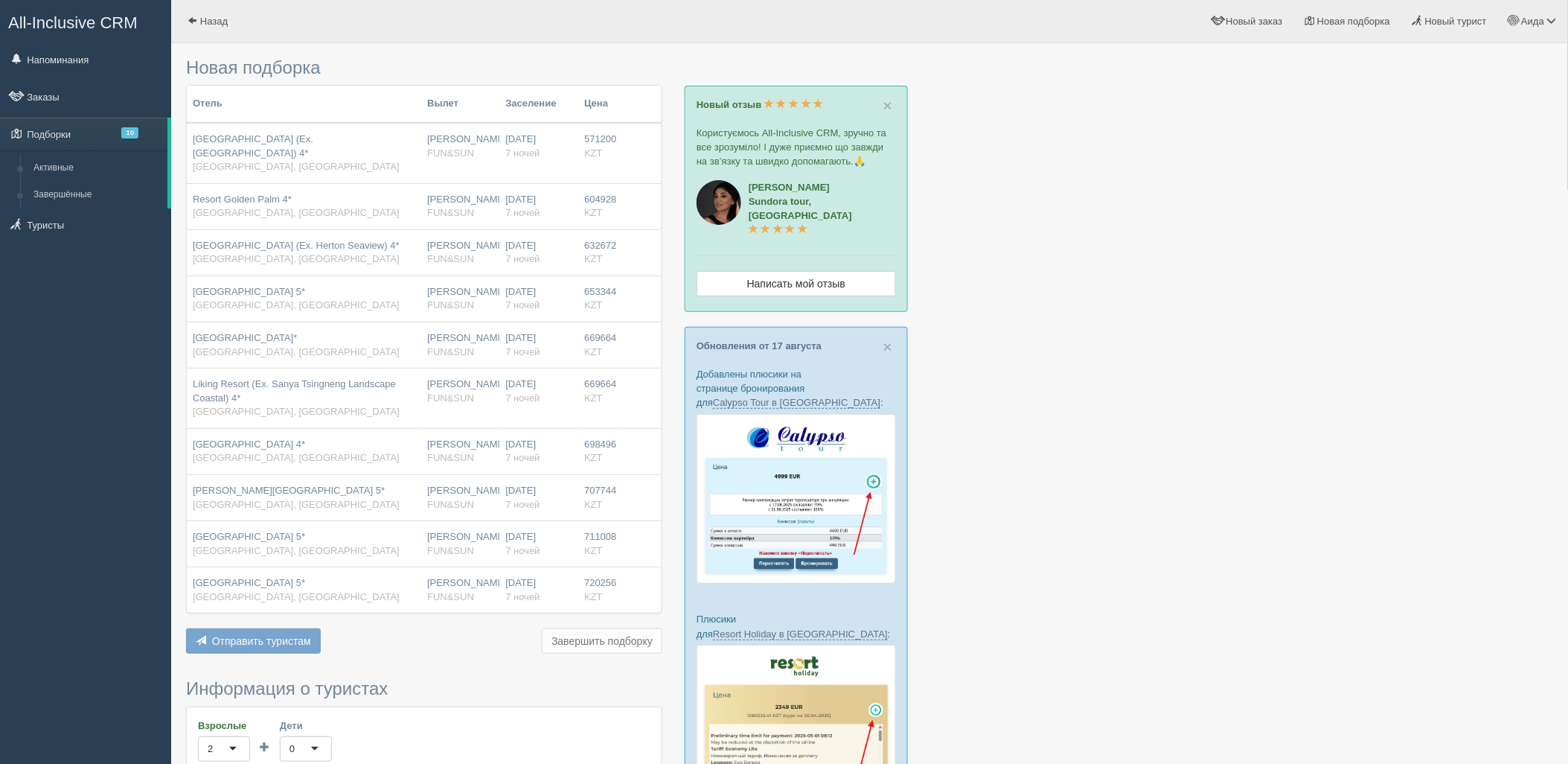
scroll to position [457, 0]
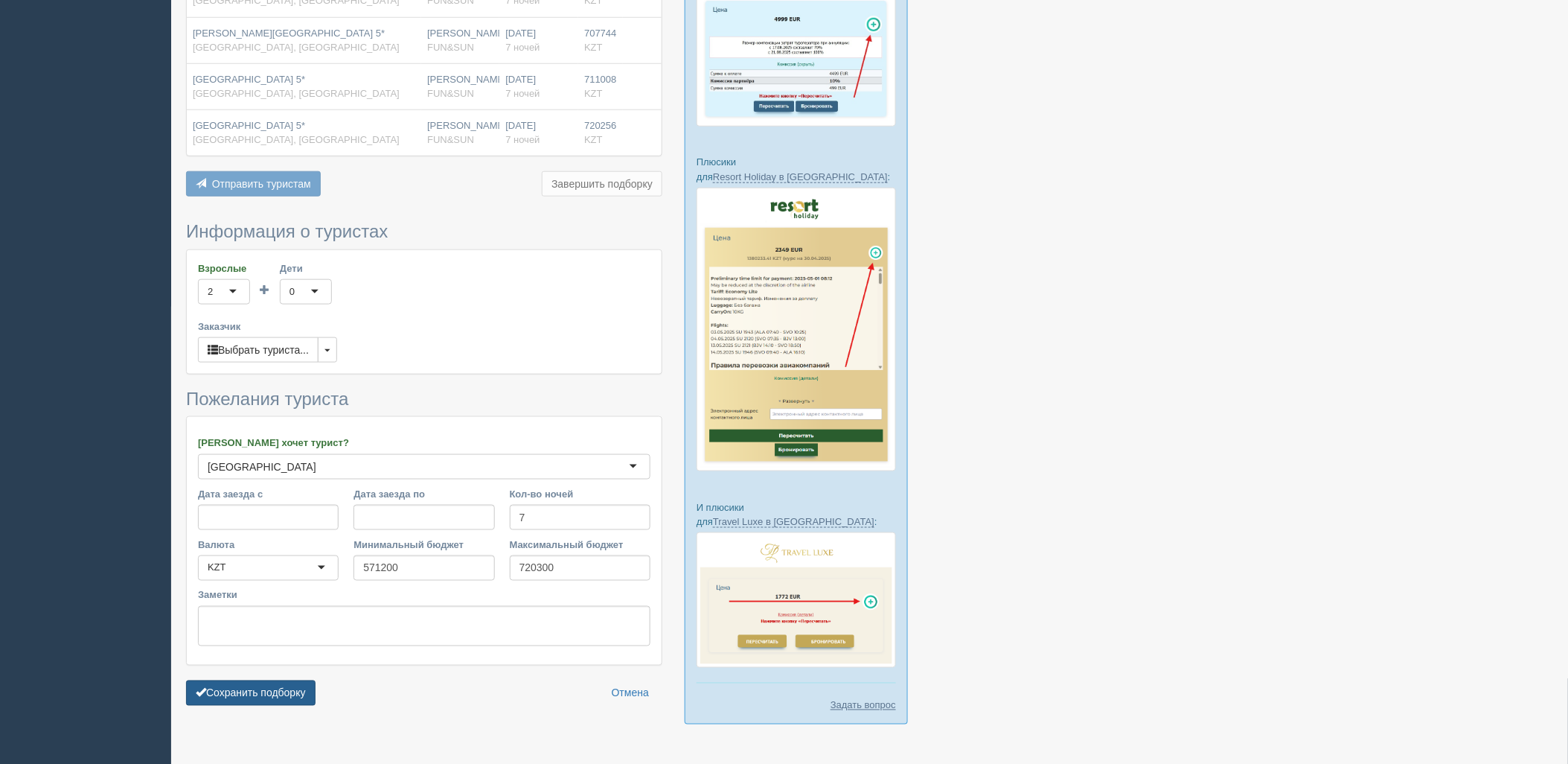
click at [222, 693] on button "Сохранить подборку" at bounding box center [251, 692] width 130 height 25
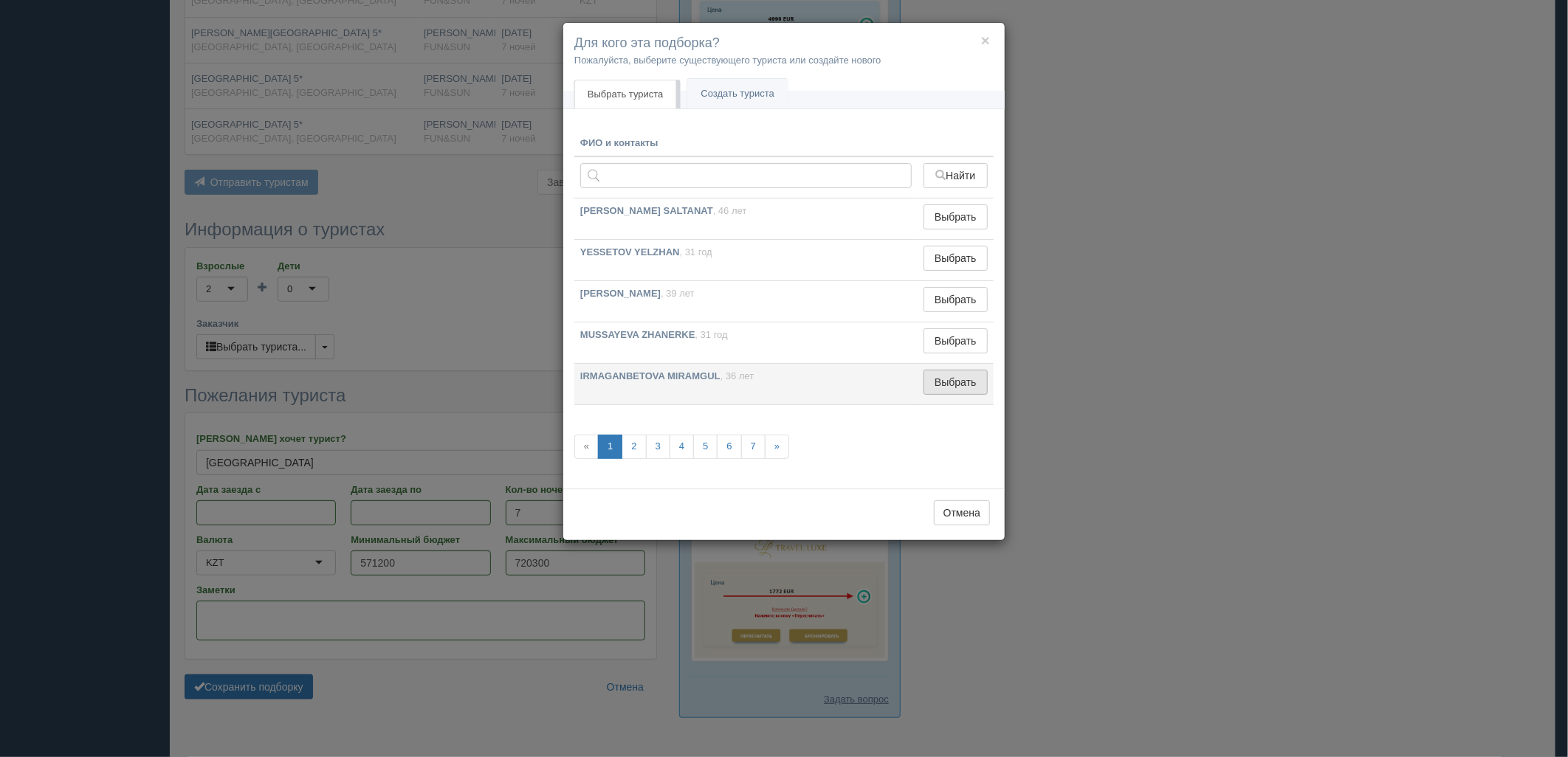
click at [937, 387] on button "Выбрать" at bounding box center [955, 382] width 64 height 25
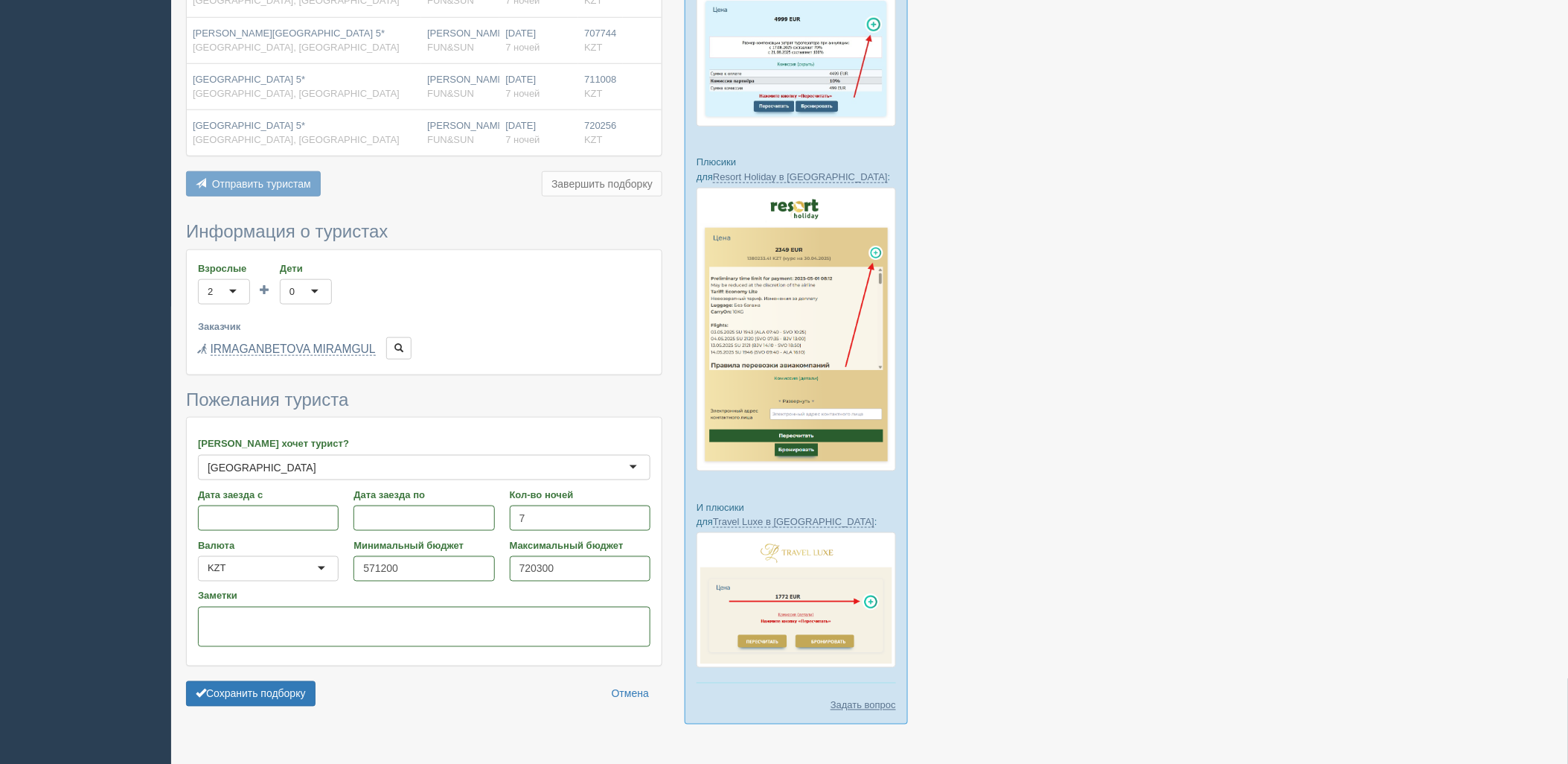
click at [273, 661] on form "Информация о туристах Взрослые 2 2 1 2 3 4 5 6 7 8 9 10 11 12 13 14 15 16 17 18…" at bounding box center [423, 467] width 476 height 491
click at [273, 681] on button "Сохранить подборку" at bounding box center [251, 693] width 130 height 25
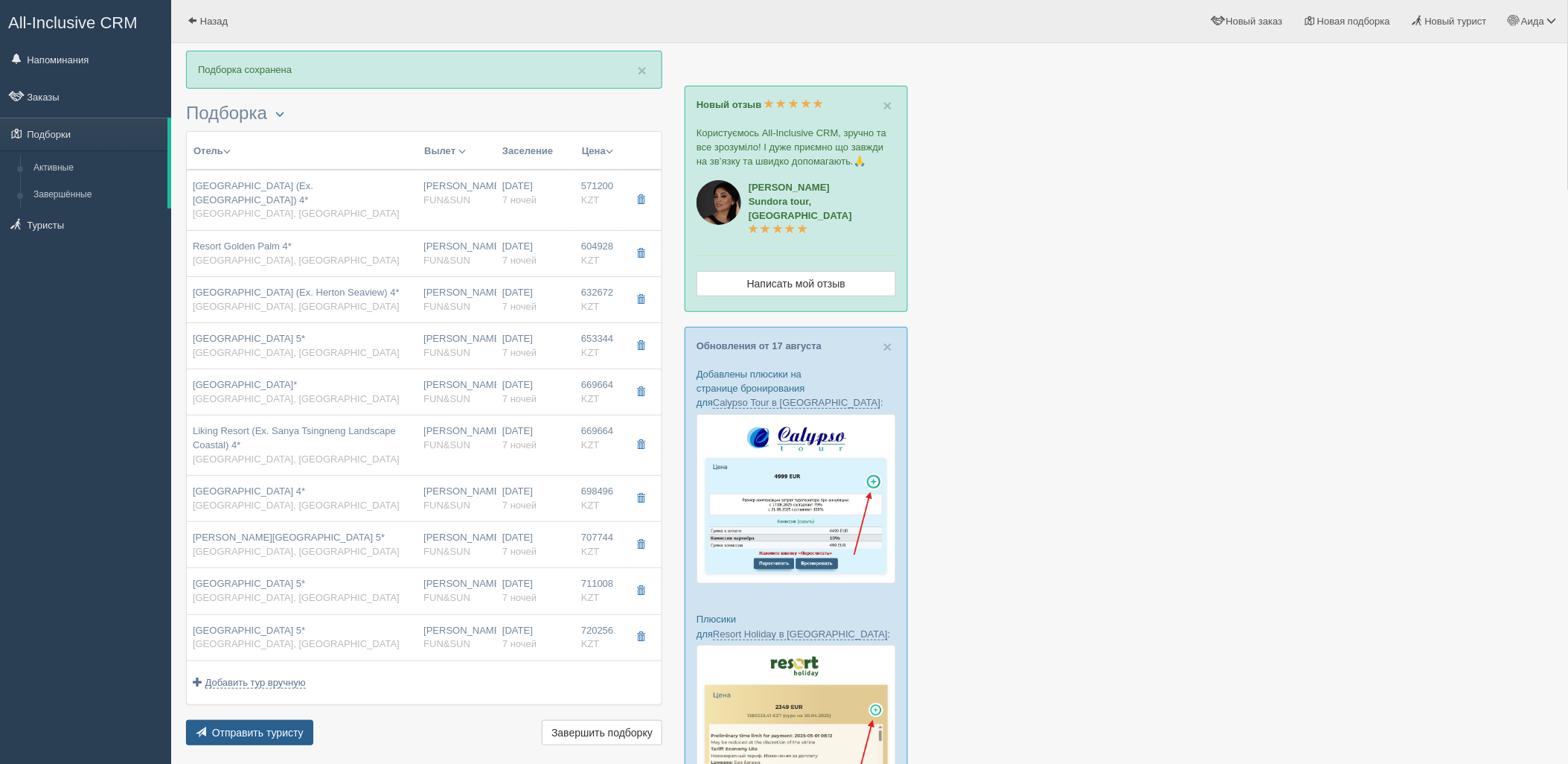
click at [269, 727] on span "Отправить туристу" at bounding box center [258, 733] width 92 height 12
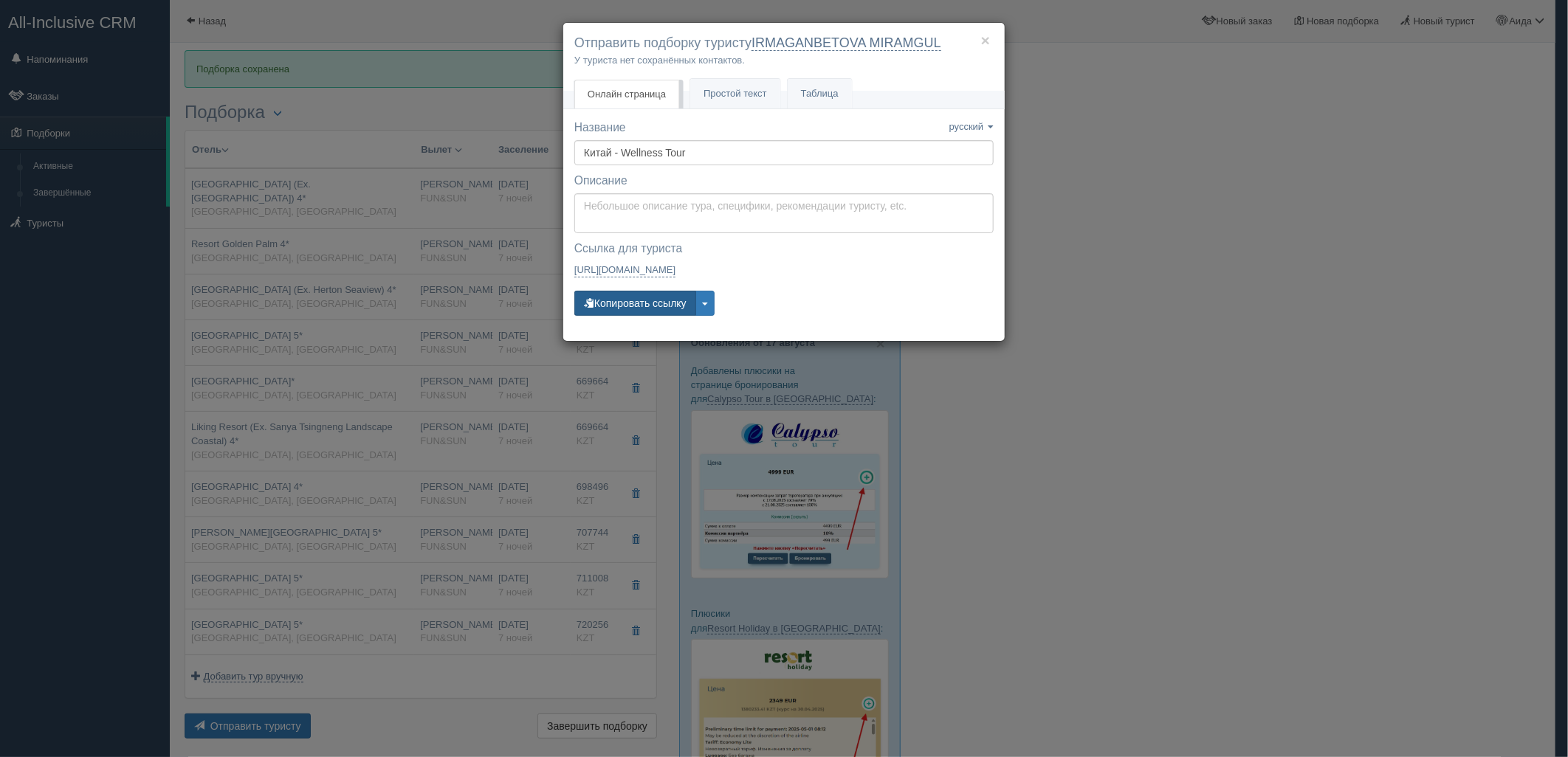
click at [625, 293] on button "Копировать ссылку" at bounding box center [635, 303] width 122 height 25
click at [610, 303] on button "Копировать ссылку" at bounding box center [635, 303] width 122 height 25
